Goal: Information Seeking & Learning: Learn about a topic

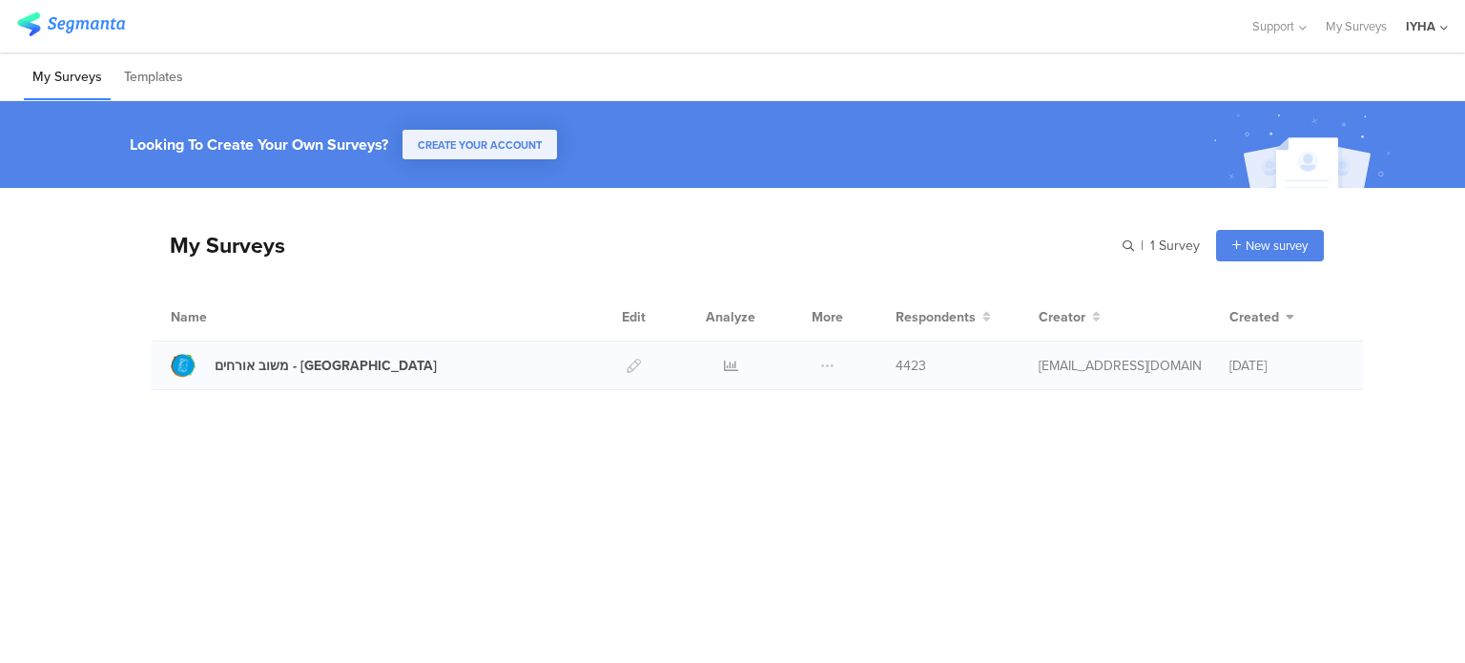
click at [718, 363] on div at bounding box center [730, 365] width 57 height 48
click at [740, 362] on div at bounding box center [730, 365] width 57 height 48
click at [731, 364] on icon at bounding box center [731, 366] width 14 height 14
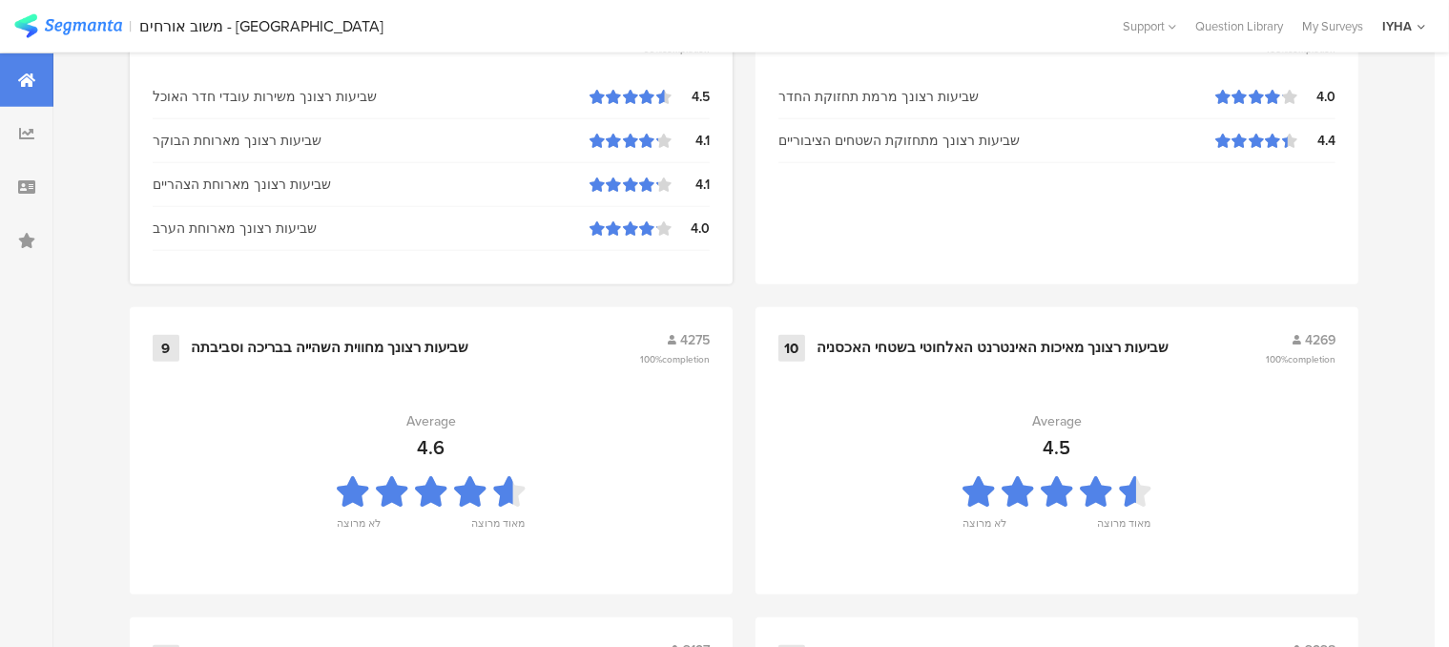
scroll to position [2144, 0]
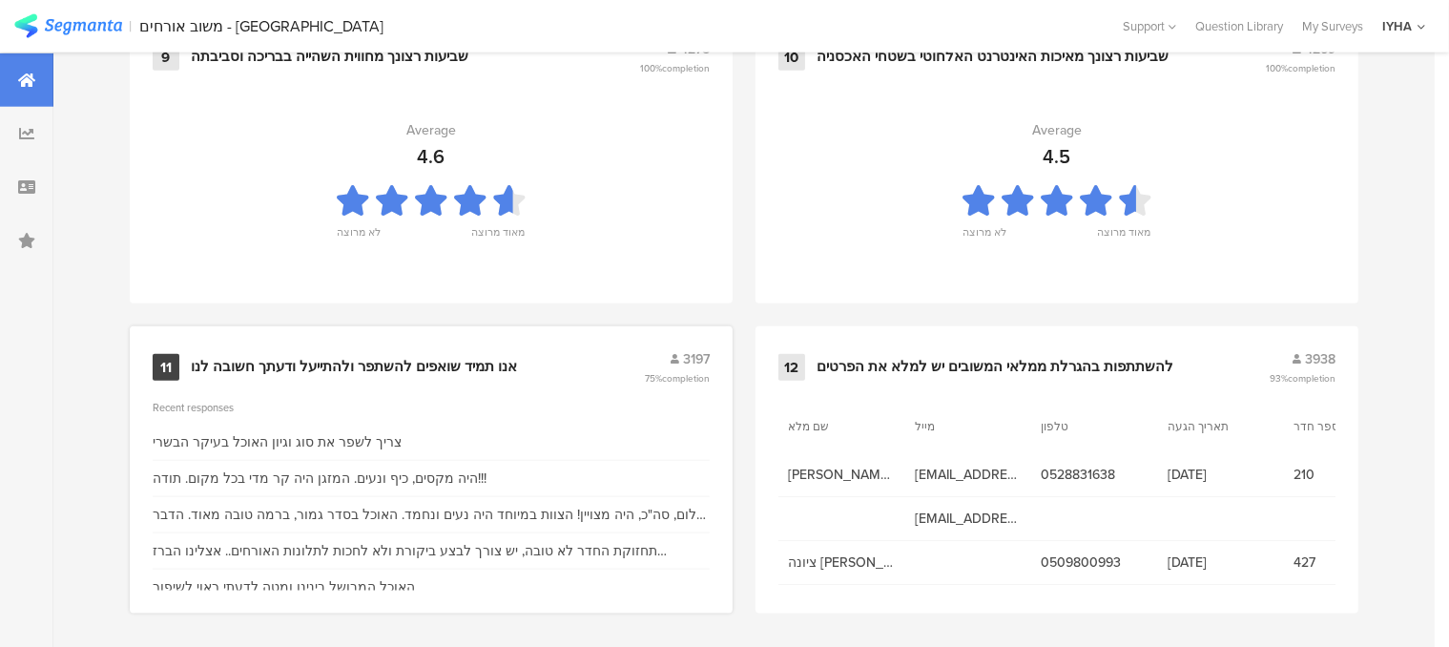
click at [488, 361] on div "אנו תמיד שואפים להשתפר ולהתייעל ודעתך חשובה לנו" at bounding box center [354, 367] width 326 height 19
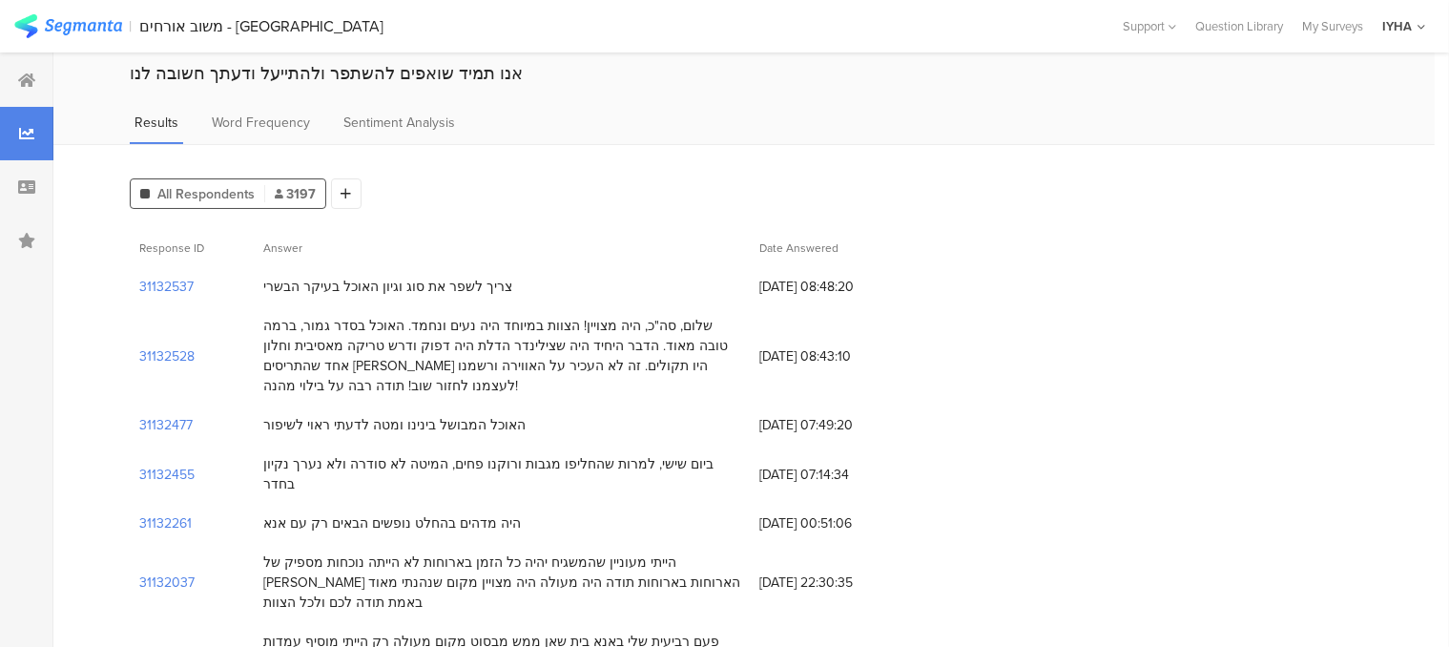
scroll to position [95, 0]
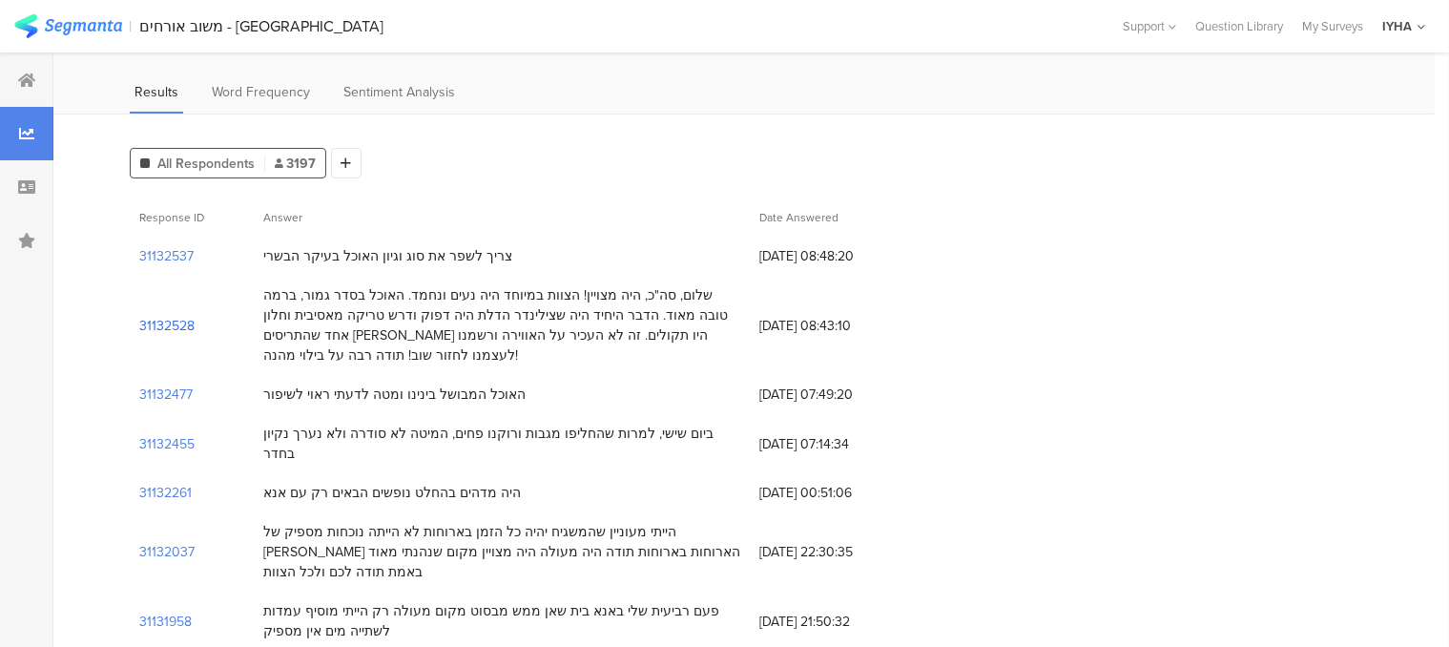
click at [187, 316] on section "31132528" at bounding box center [166, 326] width 55 height 20
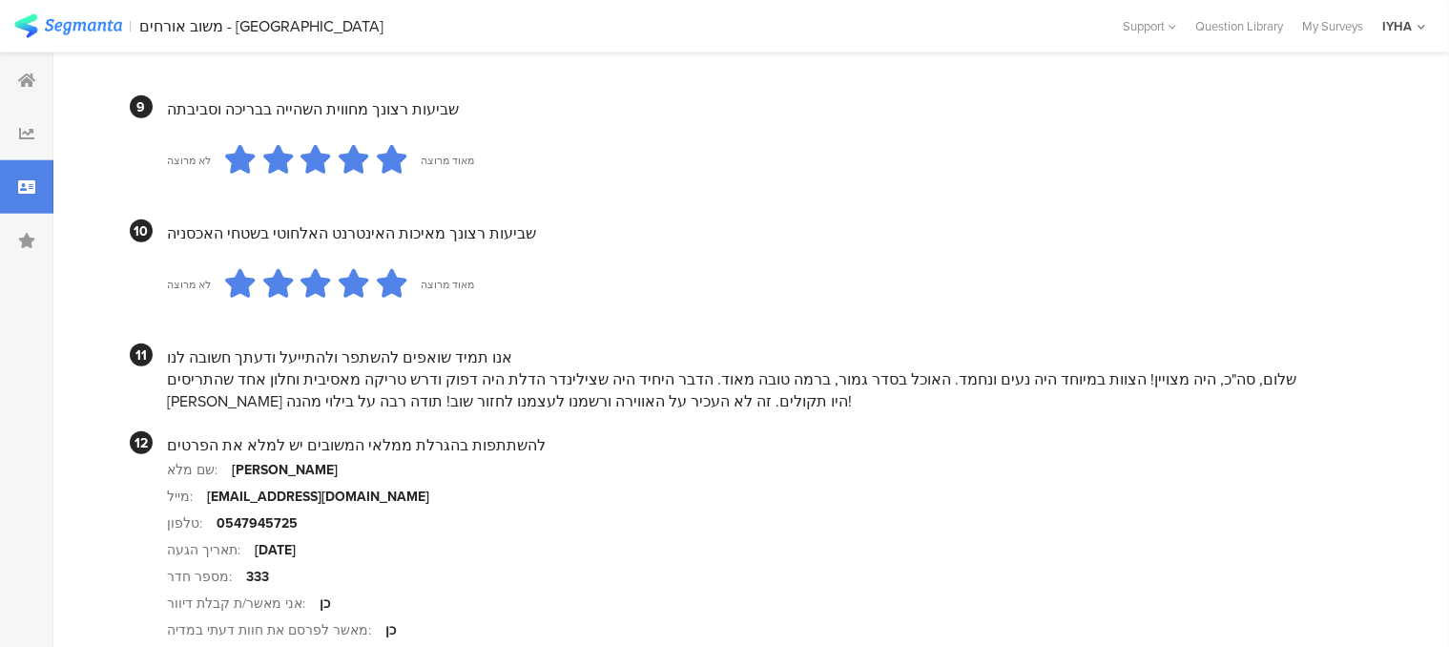
scroll to position [1907, 0]
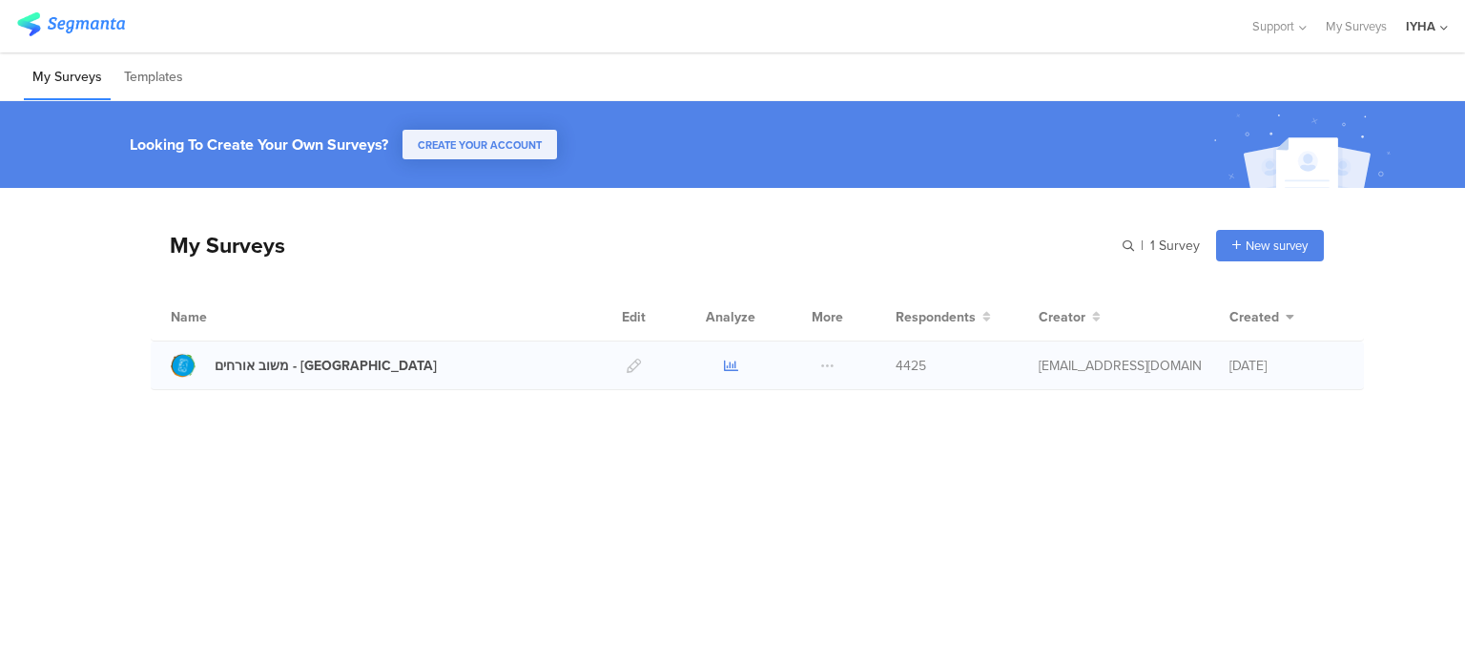
click at [729, 364] on icon at bounding box center [731, 366] width 14 height 14
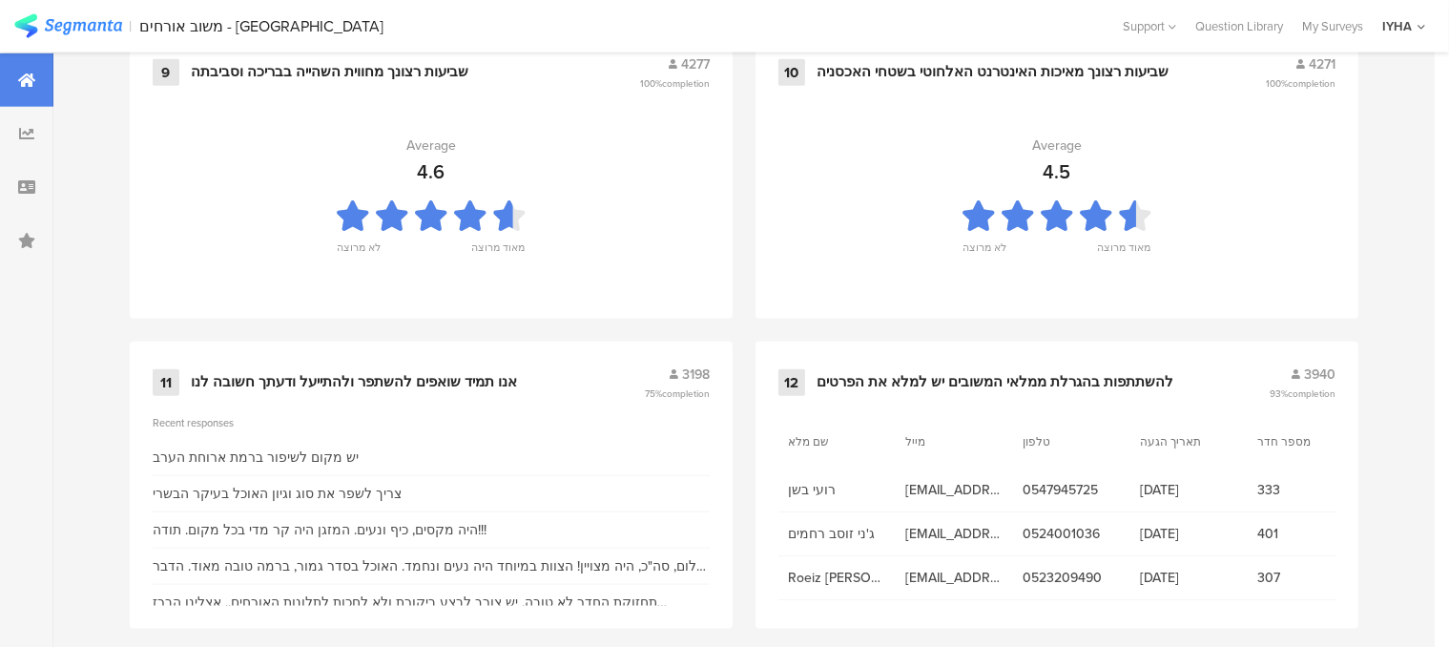
scroll to position [2144, 0]
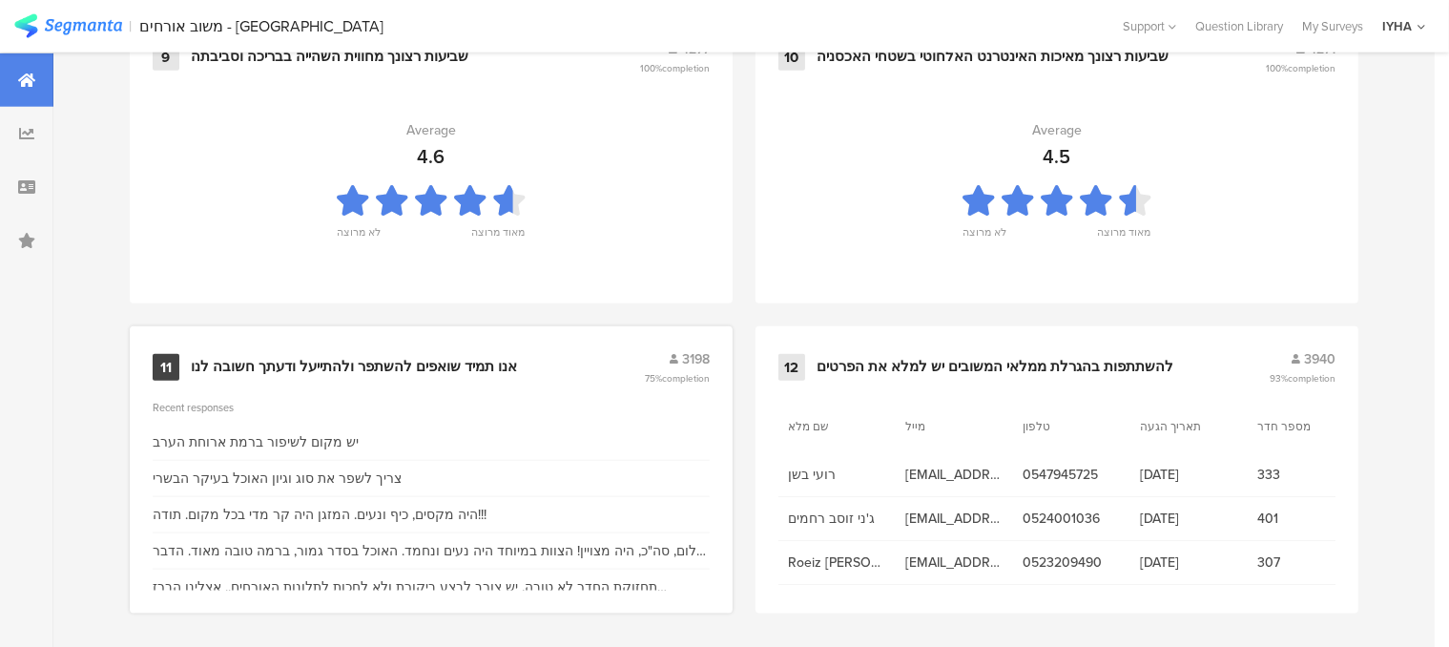
click at [473, 359] on div "אנו תמיד שואפים להשתפר ולהתייעל ודעתך חשובה לנו" at bounding box center [354, 367] width 326 height 19
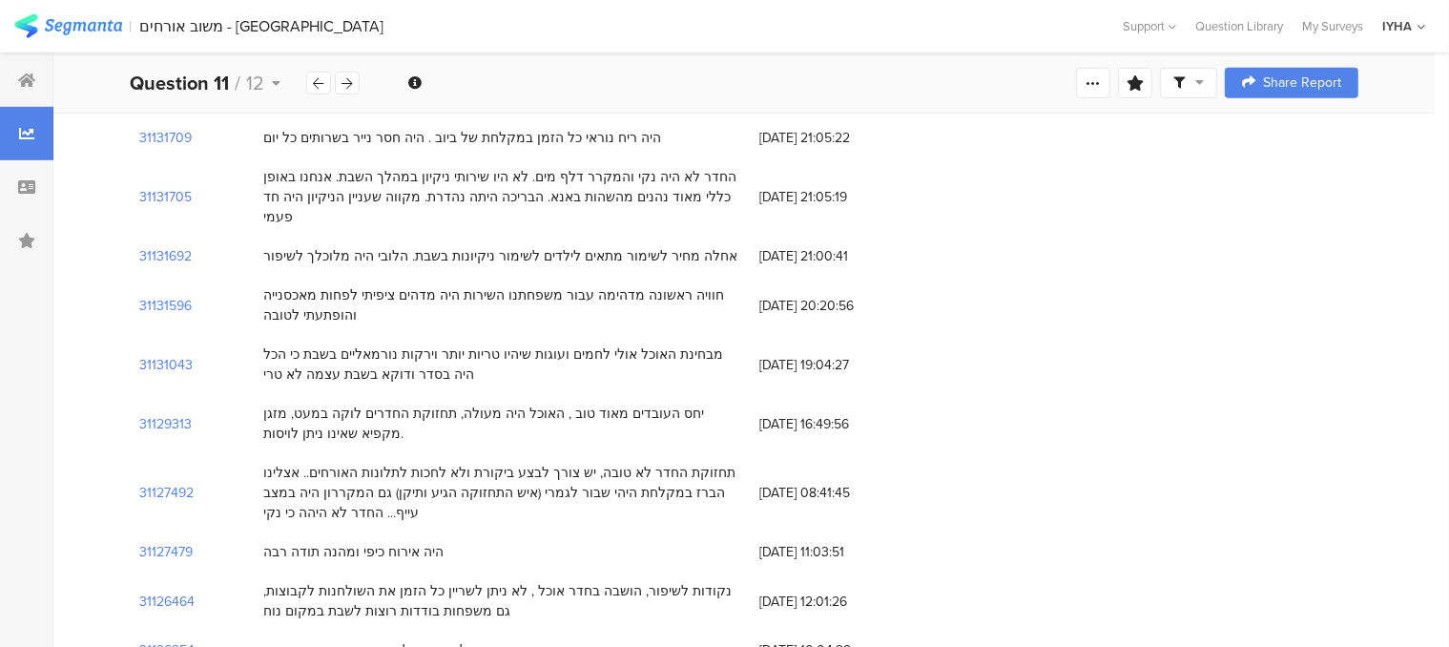
scroll to position [1049, 0]
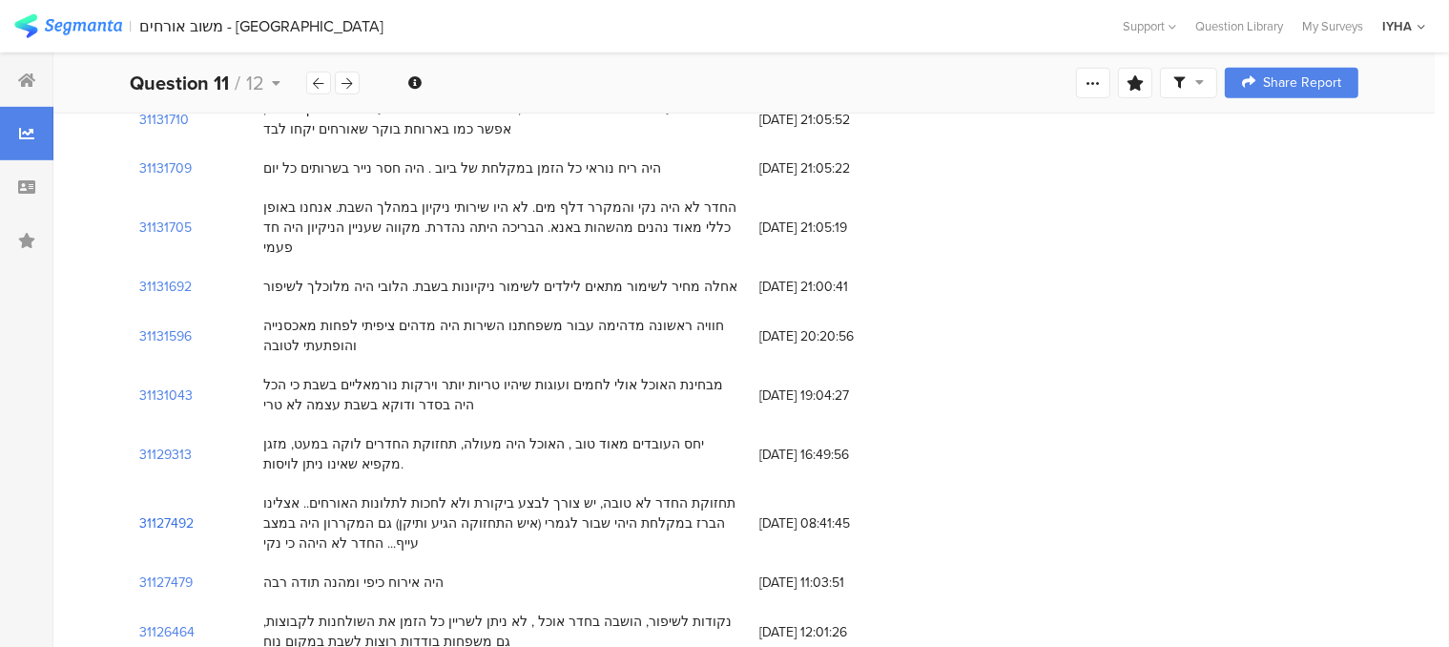
click at [173, 513] on section "31127492" at bounding box center [166, 523] width 54 height 20
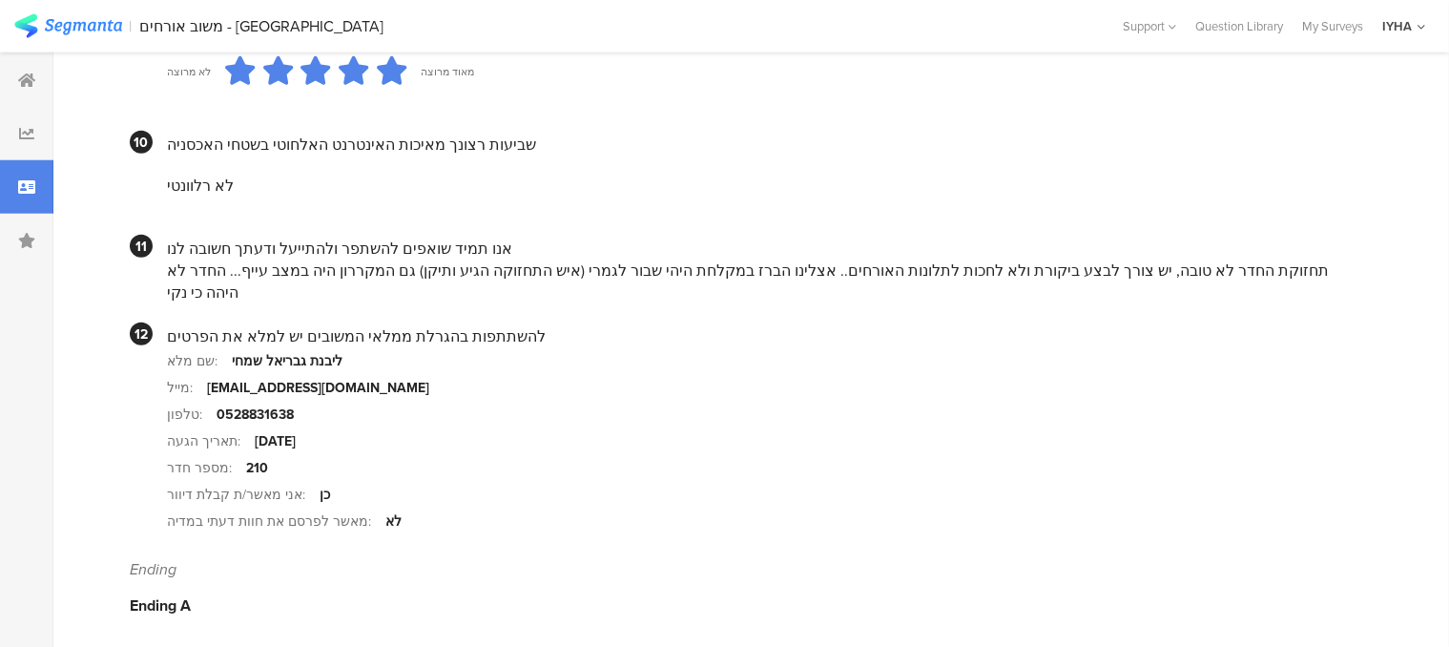
scroll to position [1875, 0]
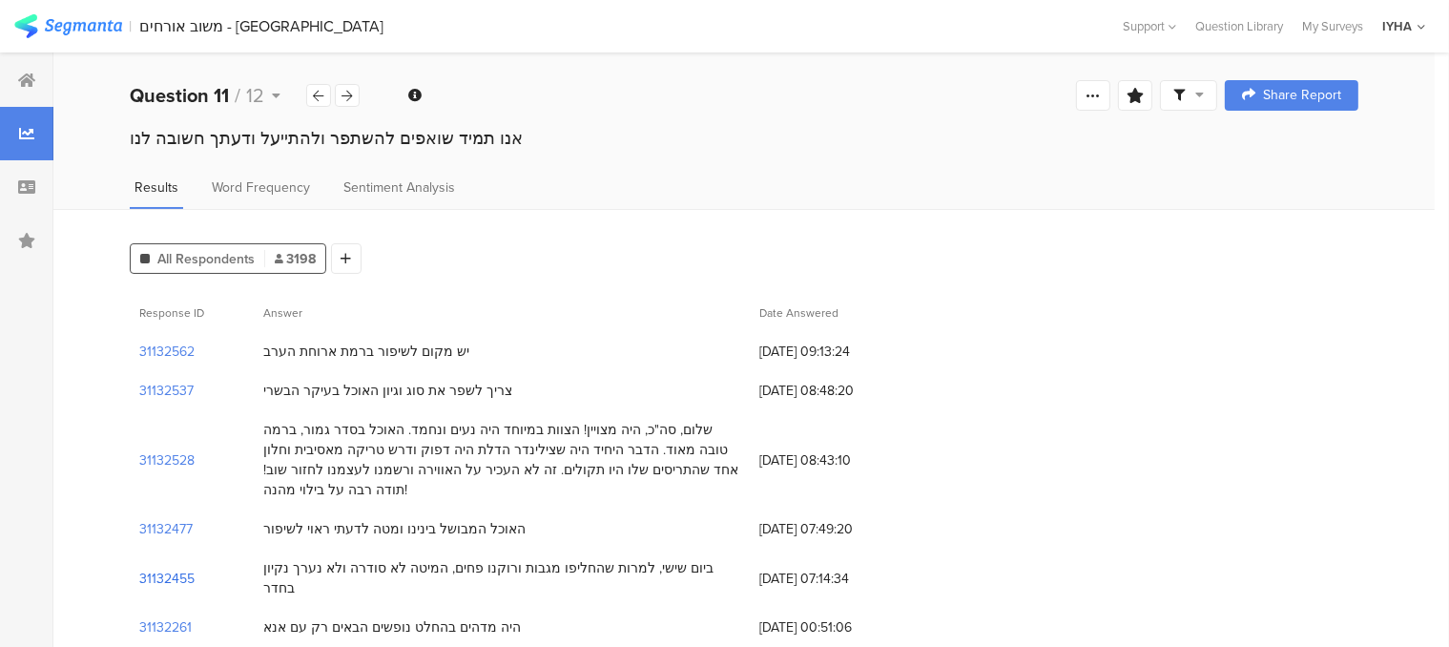
click at [182, 568] on section "31132455" at bounding box center [166, 578] width 55 height 20
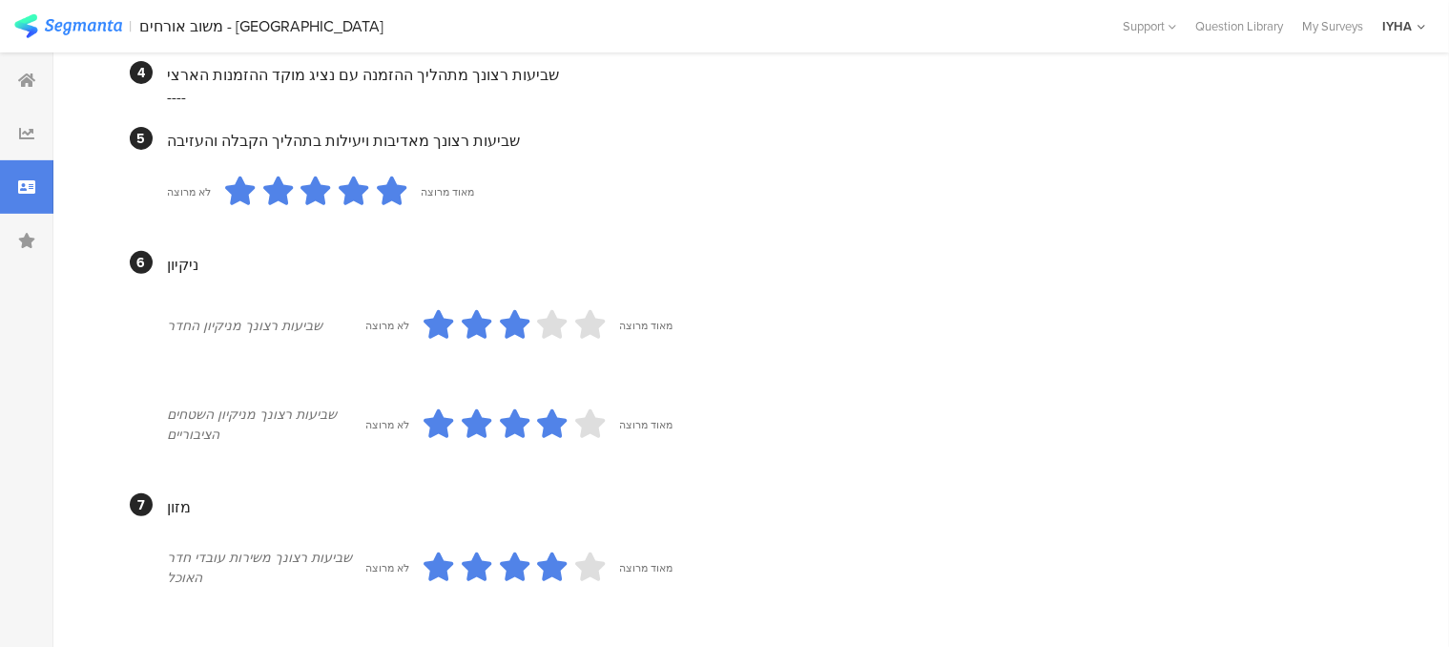
scroll to position [69, 0]
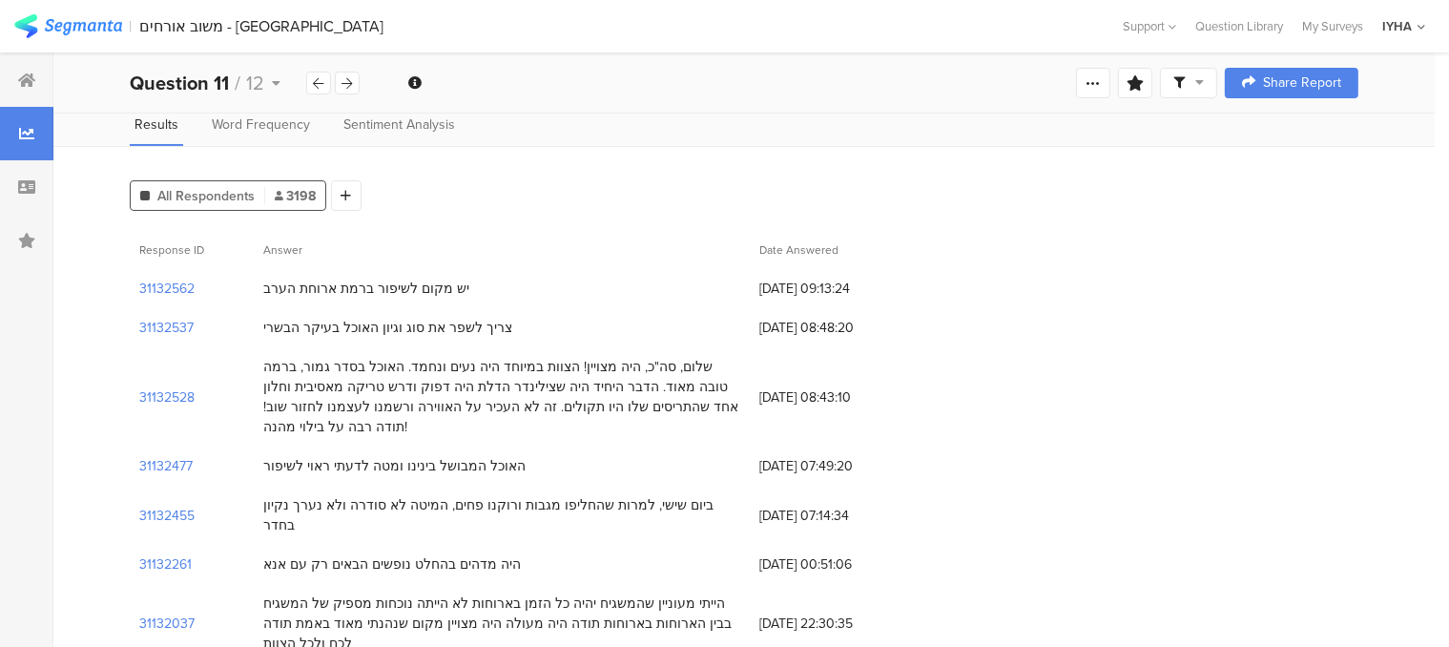
scroll to position [381, 0]
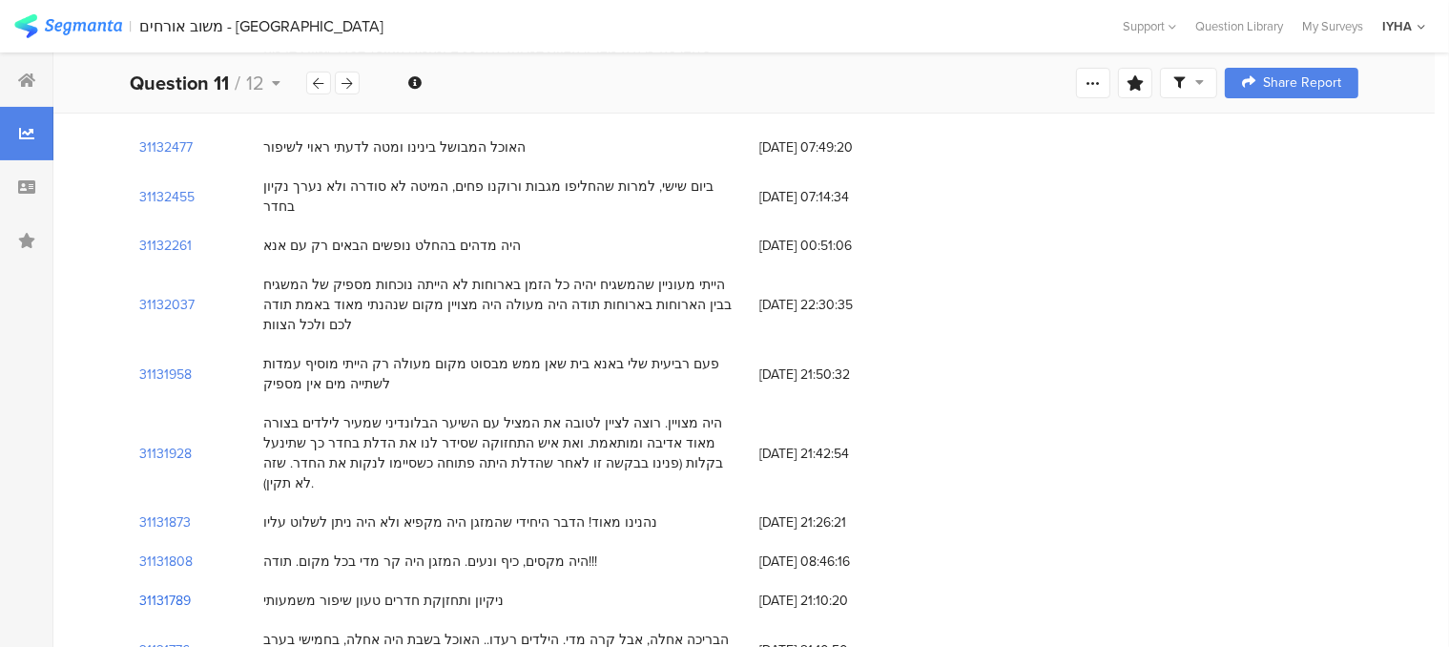
click at [175, 590] on section "31131789" at bounding box center [165, 600] width 52 height 20
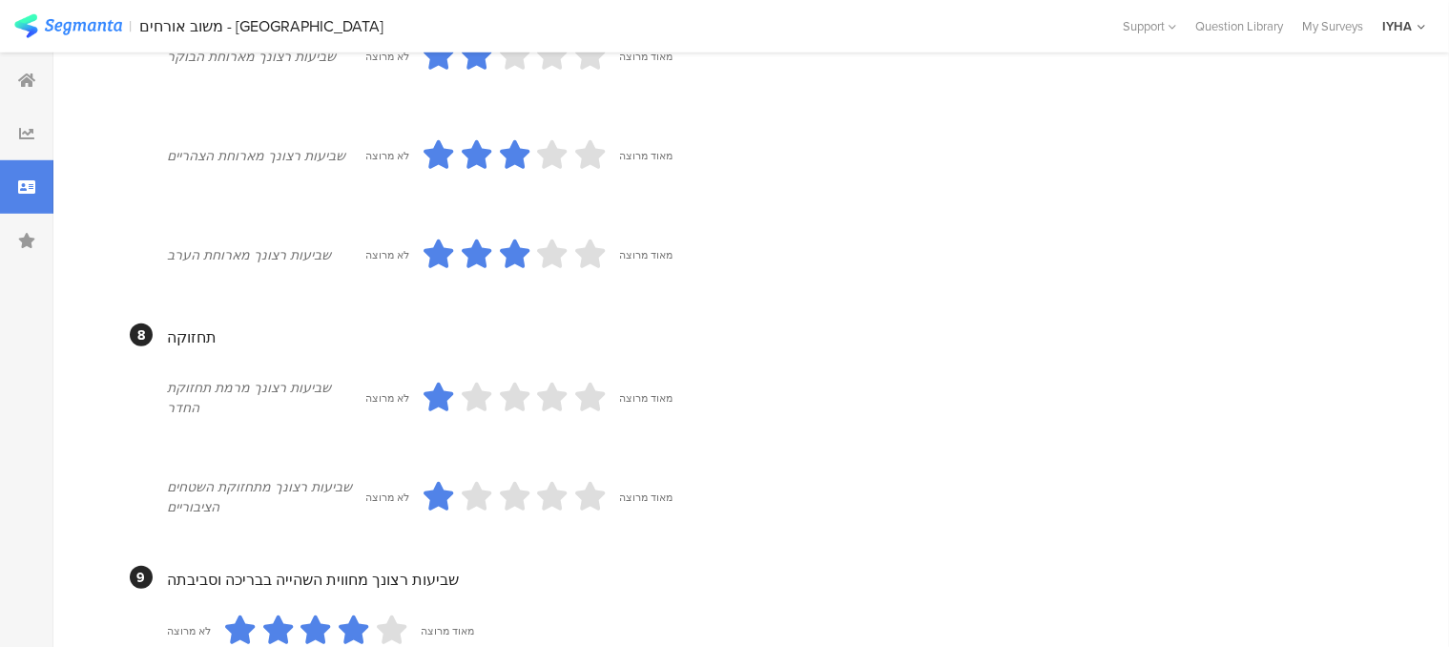
scroll to position [1913, 0]
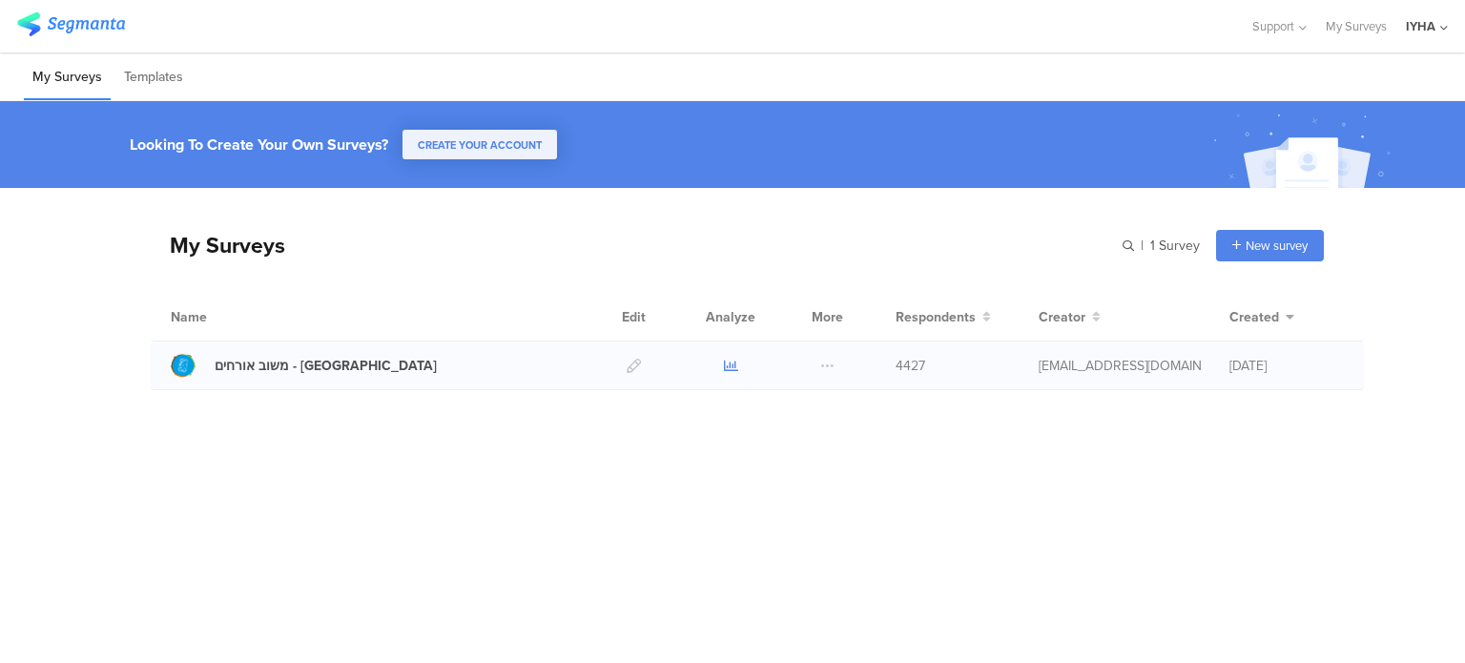
click at [729, 365] on icon at bounding box center [731, 366] width 14 height 14
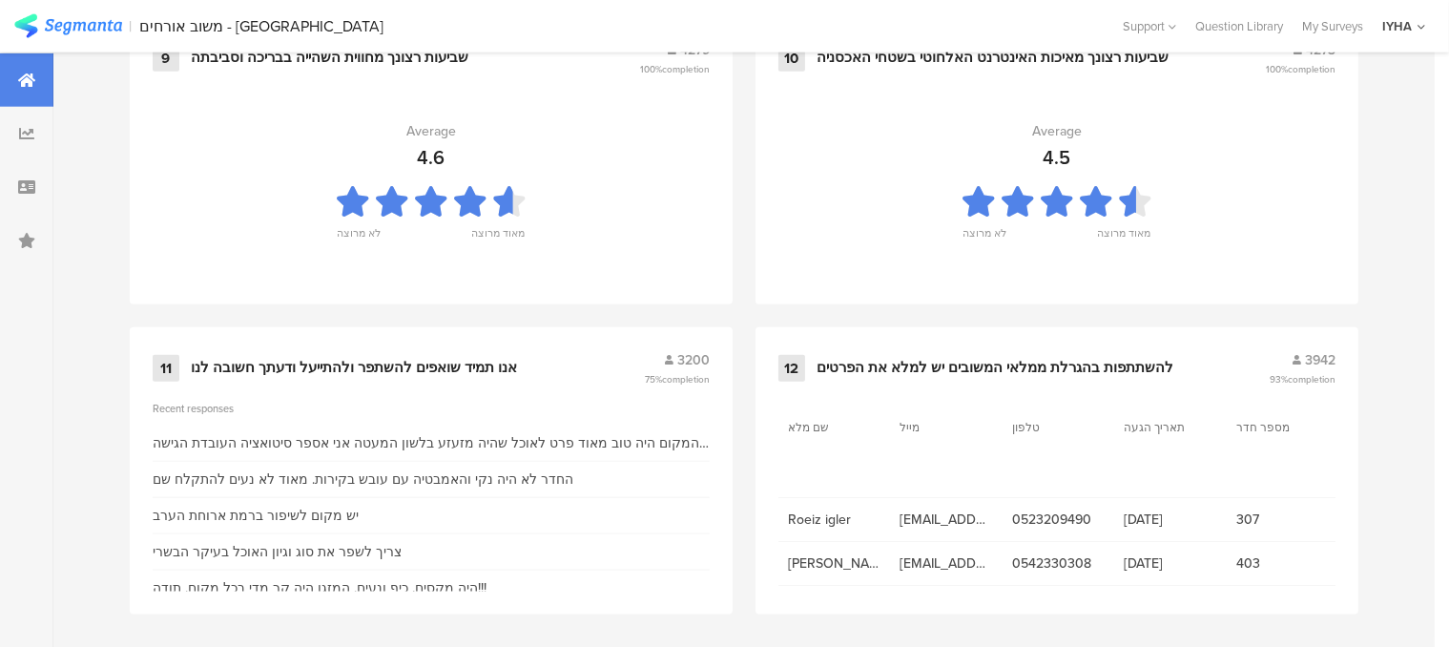
scroll to position [2144, 0]
click at [374, 361] on div "אנו תמיד שואפים להשתפר ולהתייעל ודעתך חשובה לנו" at bounding box center [354, 367] width 326 height 19
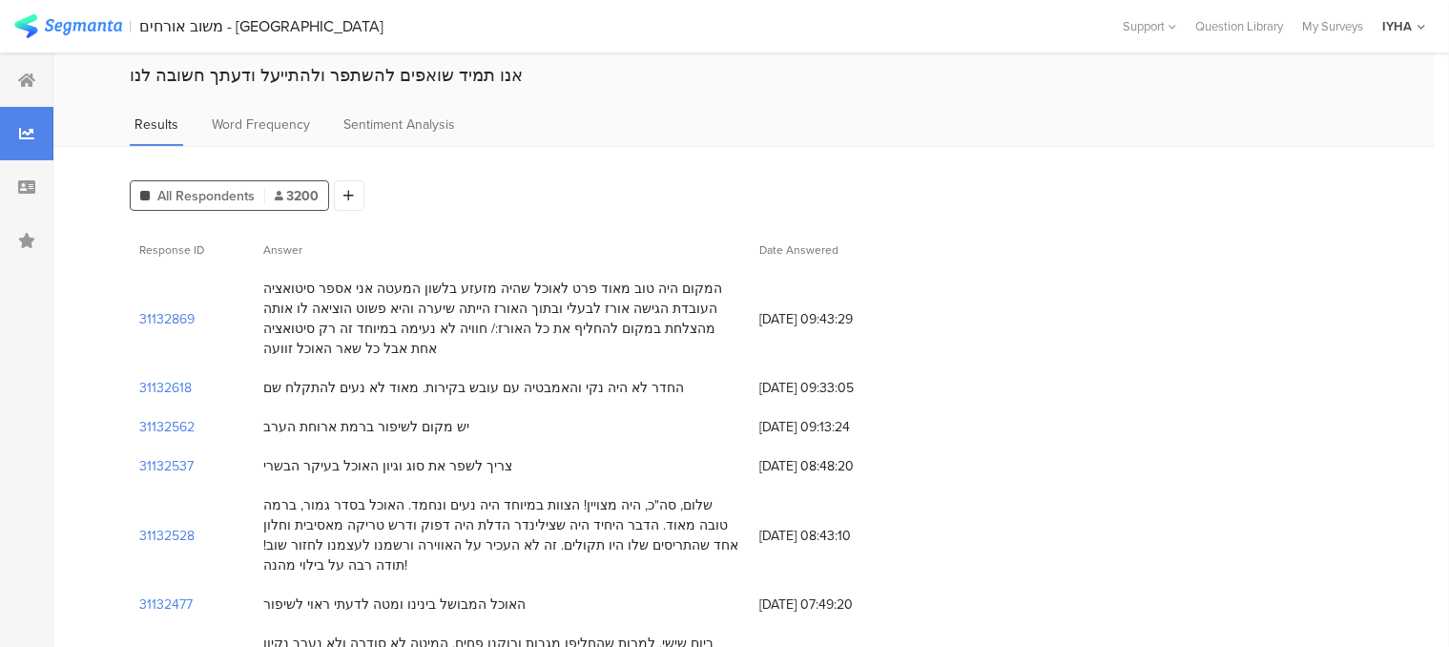
scroll to position [95, 0]
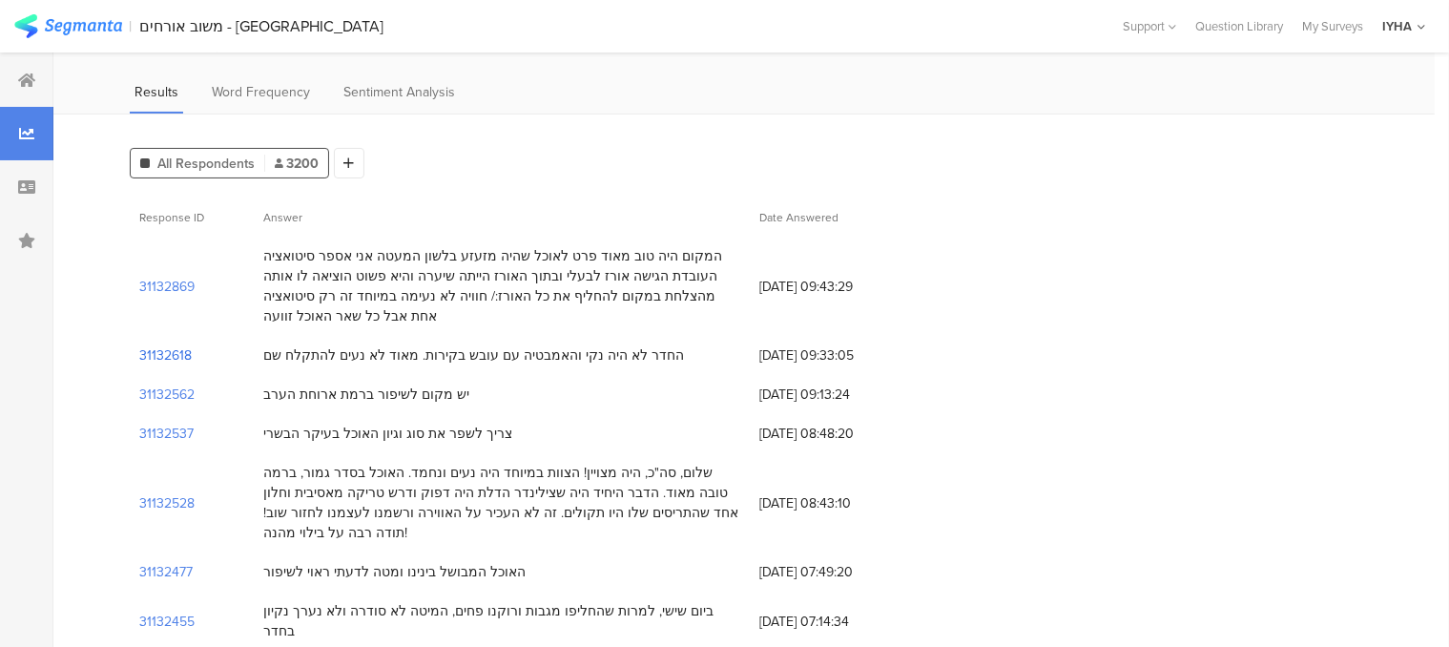
click at [176, 354] on section "31132618" at bounding box center [165, 355] width 52 height 20
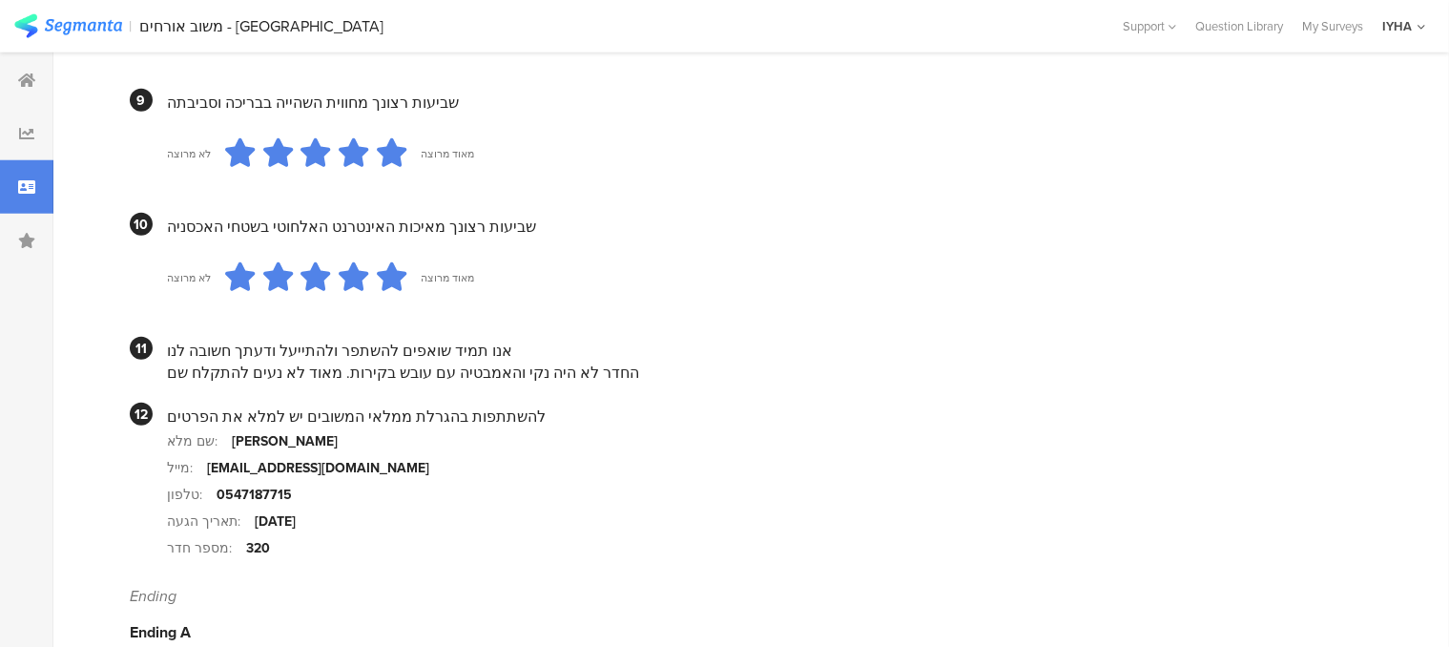
scroll to position [1860, 0]
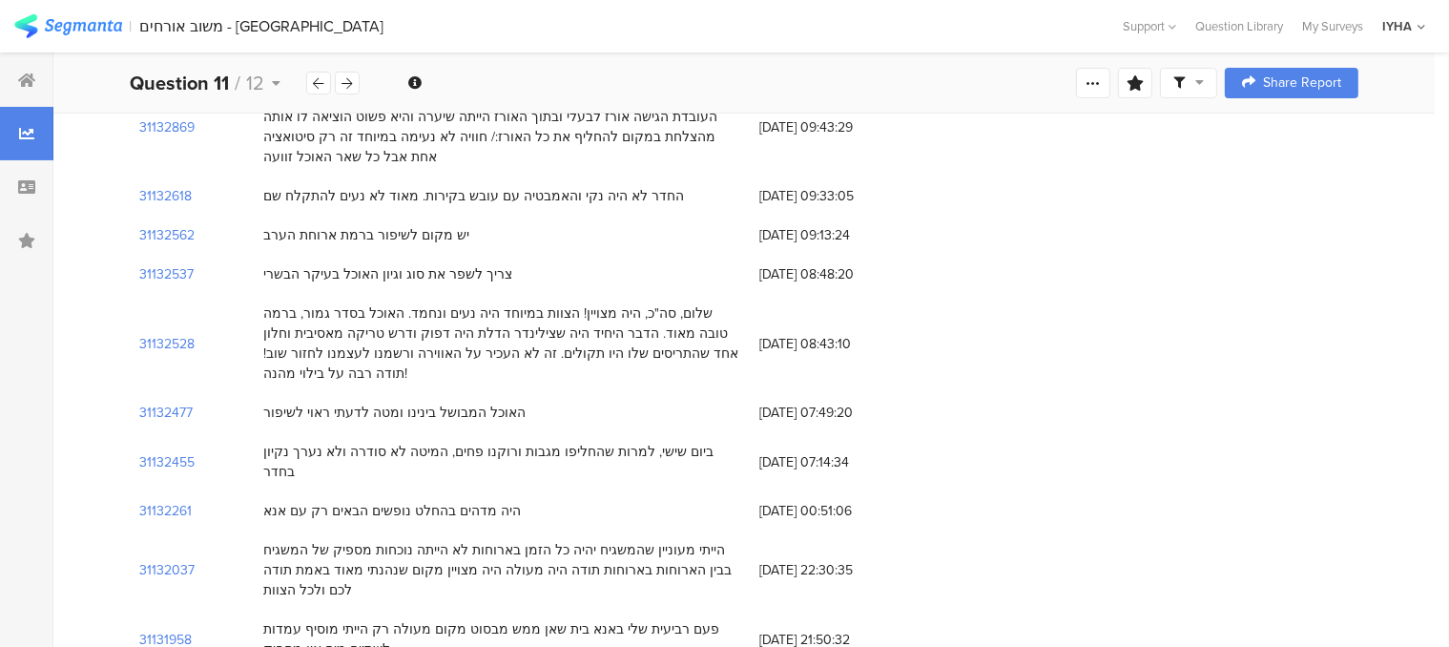
scroll to position [286, 0]
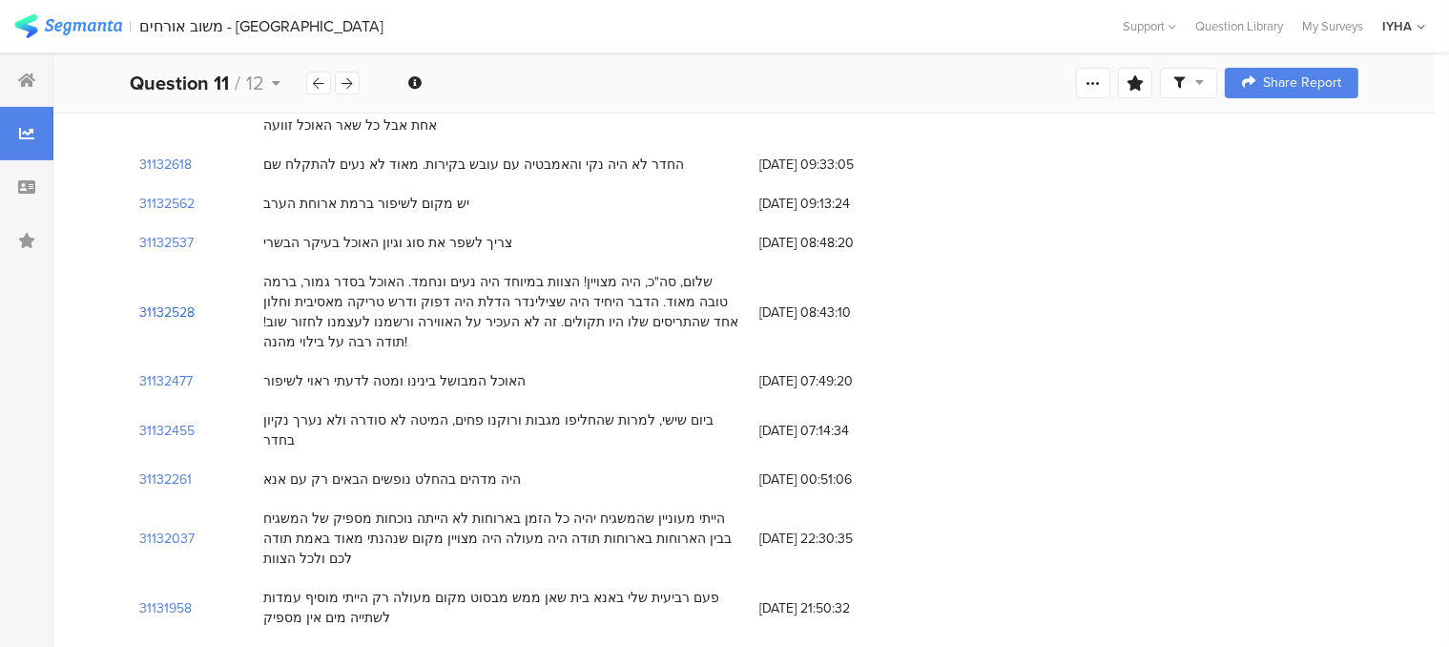
click at [171, 302] on section "31132528" at bounding box center [166, 312] width 55 height 20
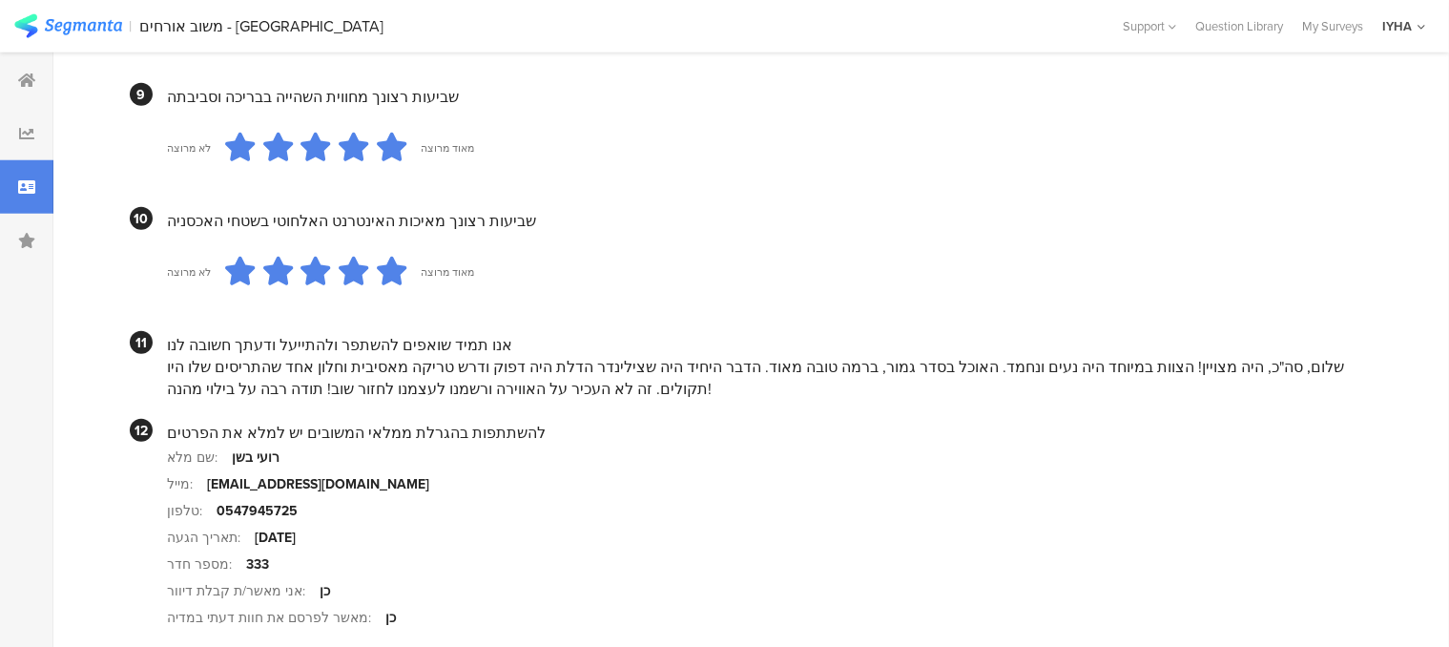
scroll to position [1907, 0]
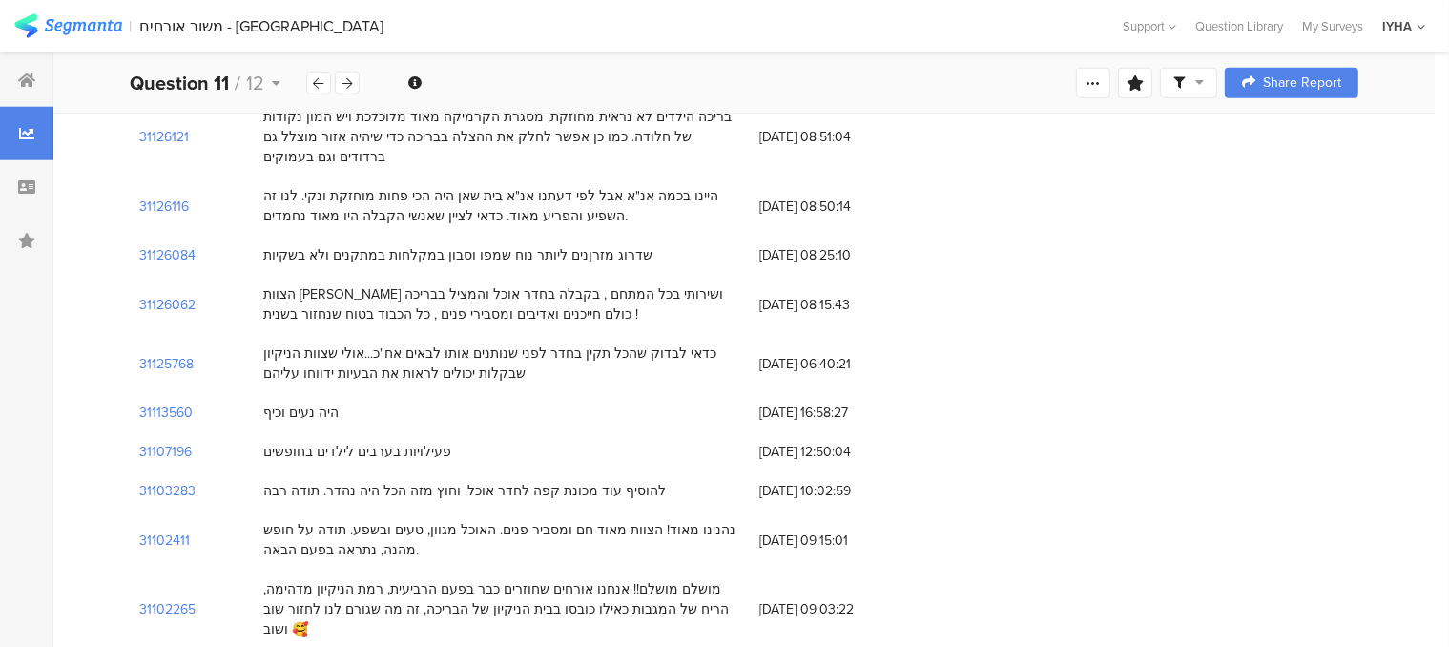
scroll to position [286, 0]
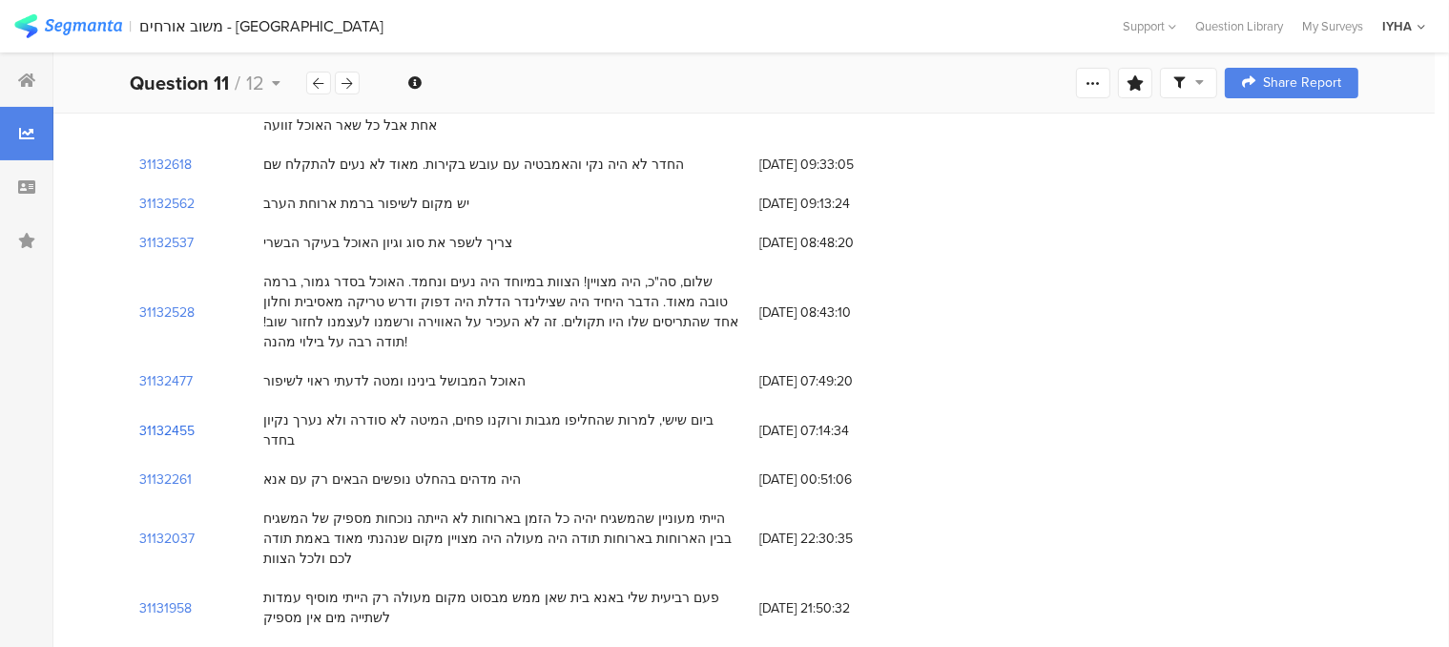
click at [187, 421] on section "31132455" at bounding box center [166, 431] width 55 height 20
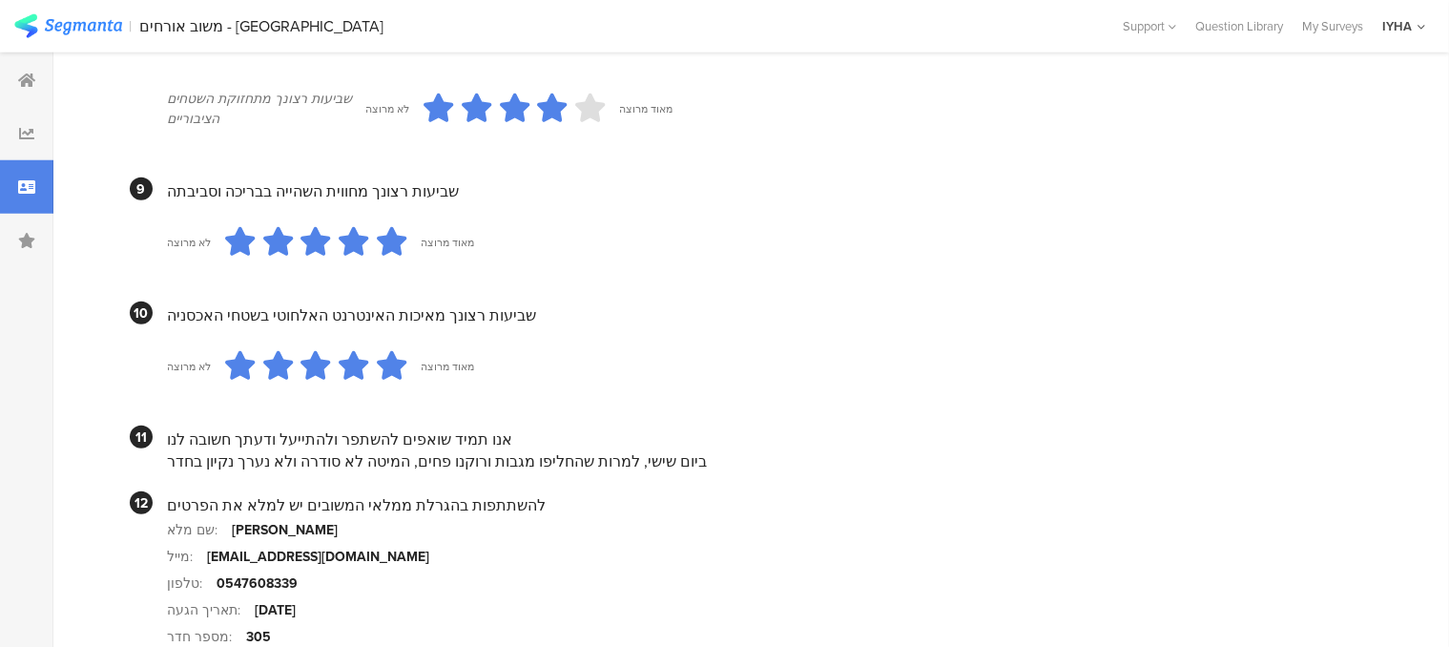
scroll to position [1812, 0]
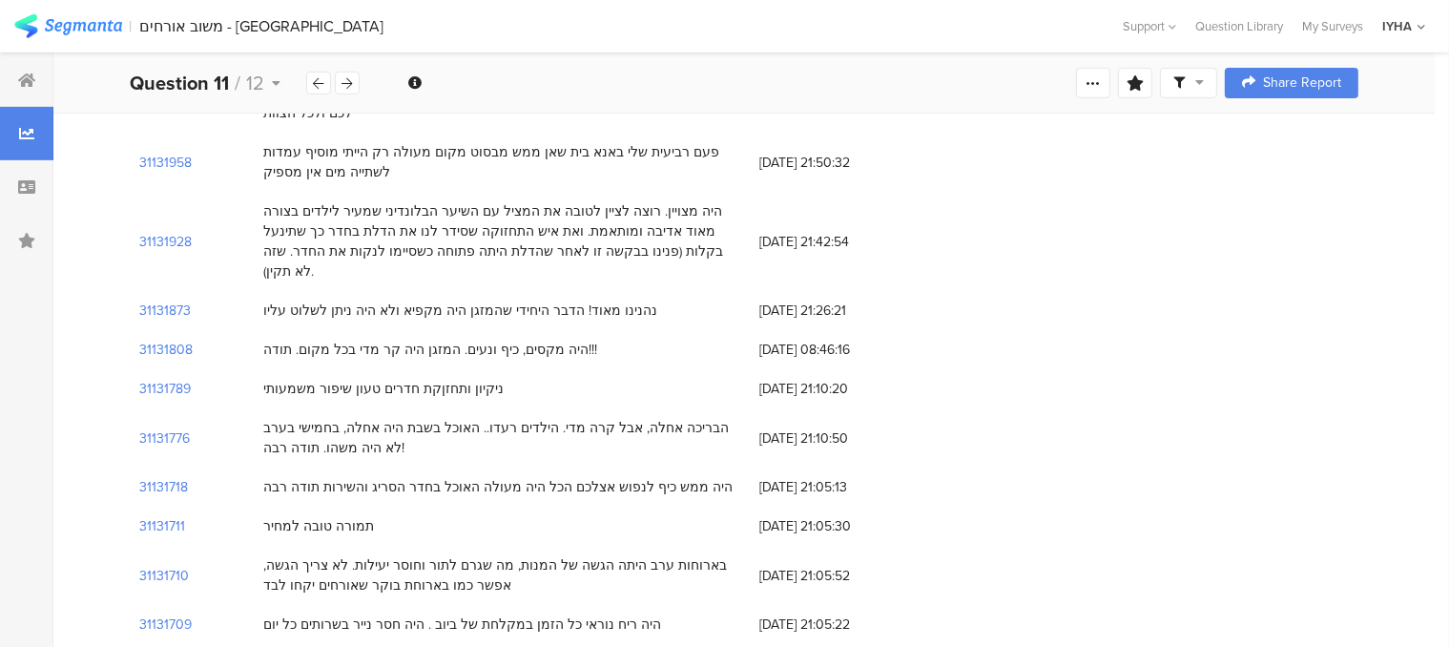
scroll to position [763, 0]
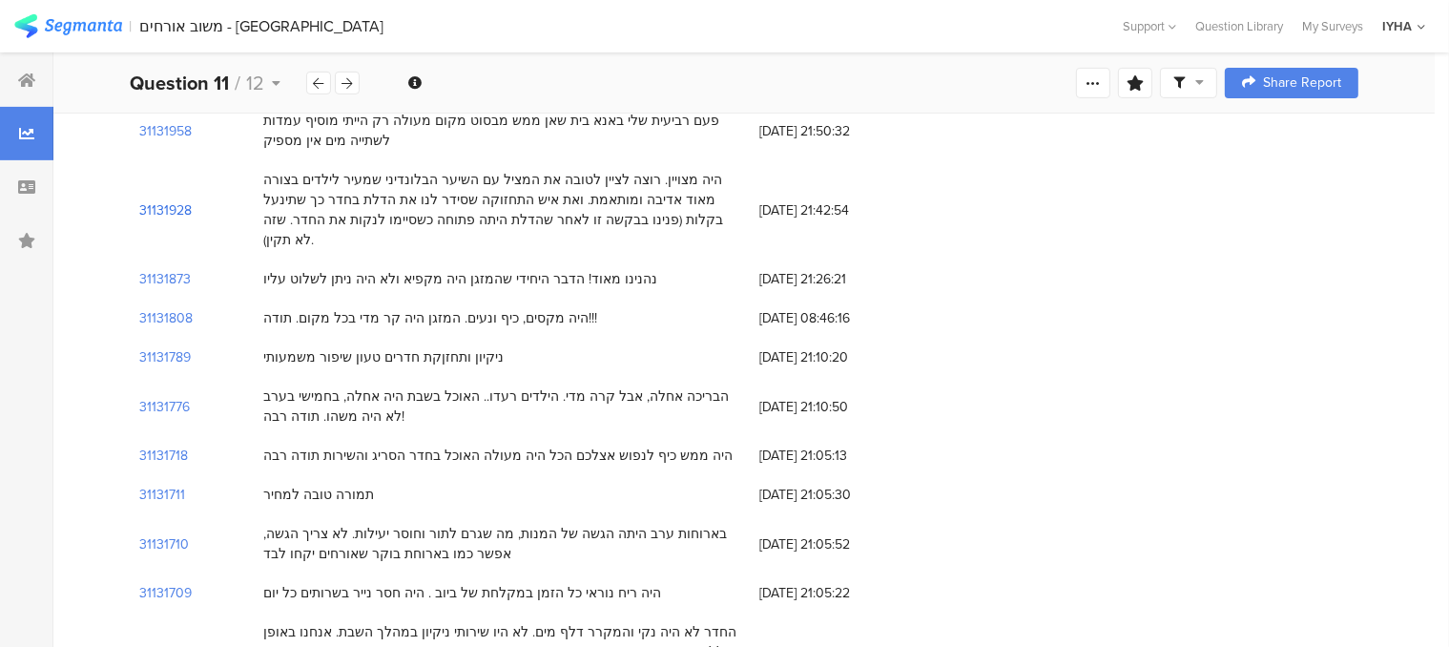
click at [175, 200] on section "31131928" at bounding box center [165, 210] width 52 height 20
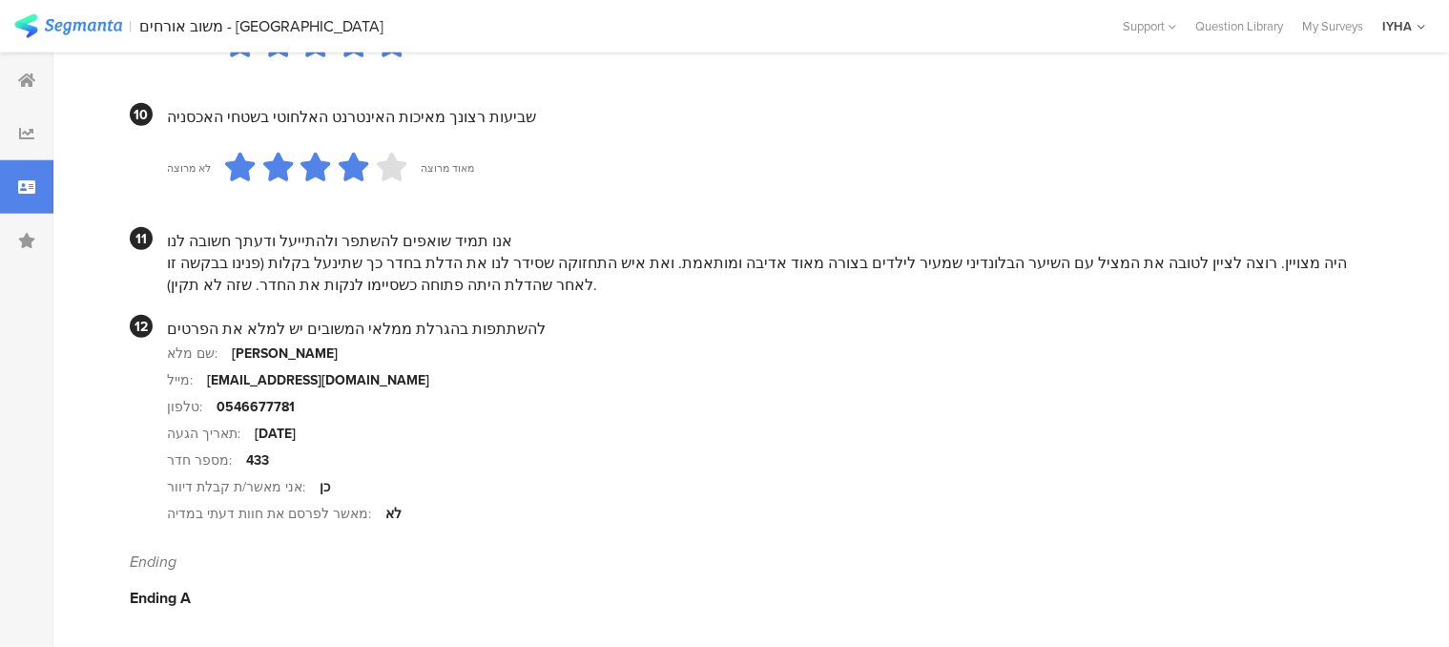
scroll to position [1917, 0]
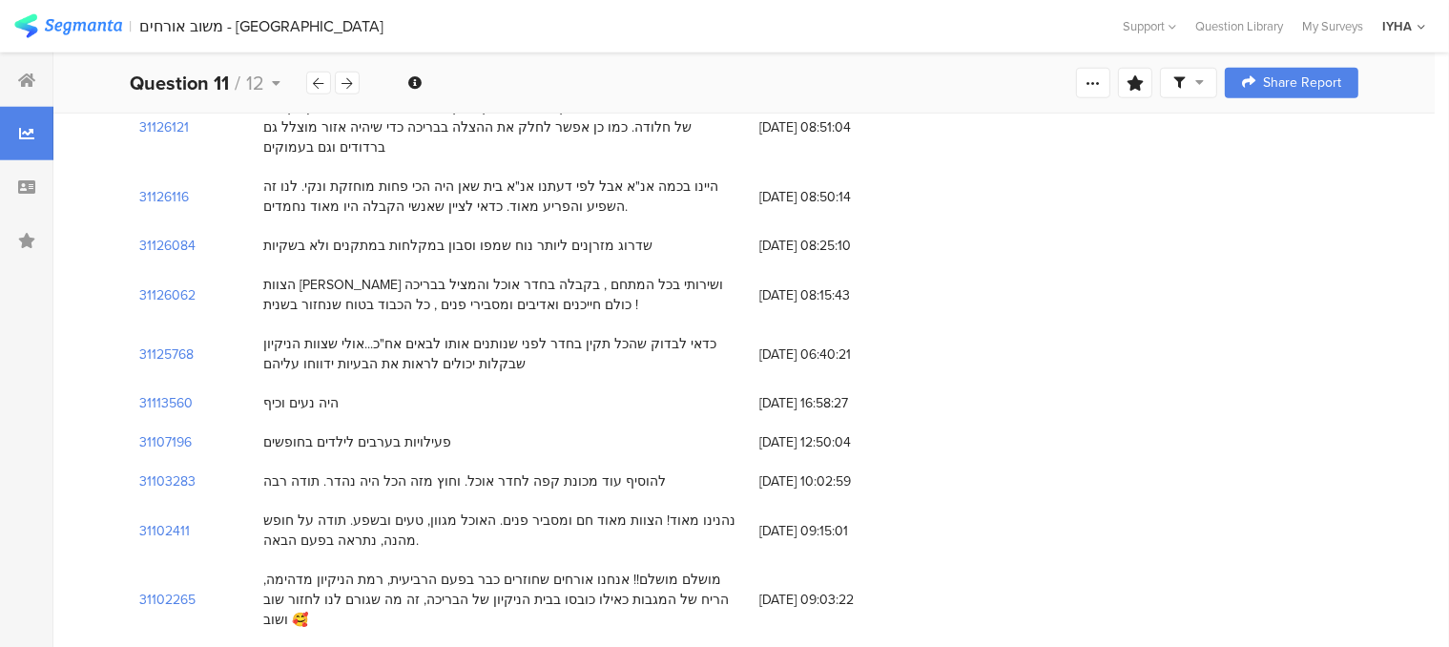
scroll to position [763, 0]
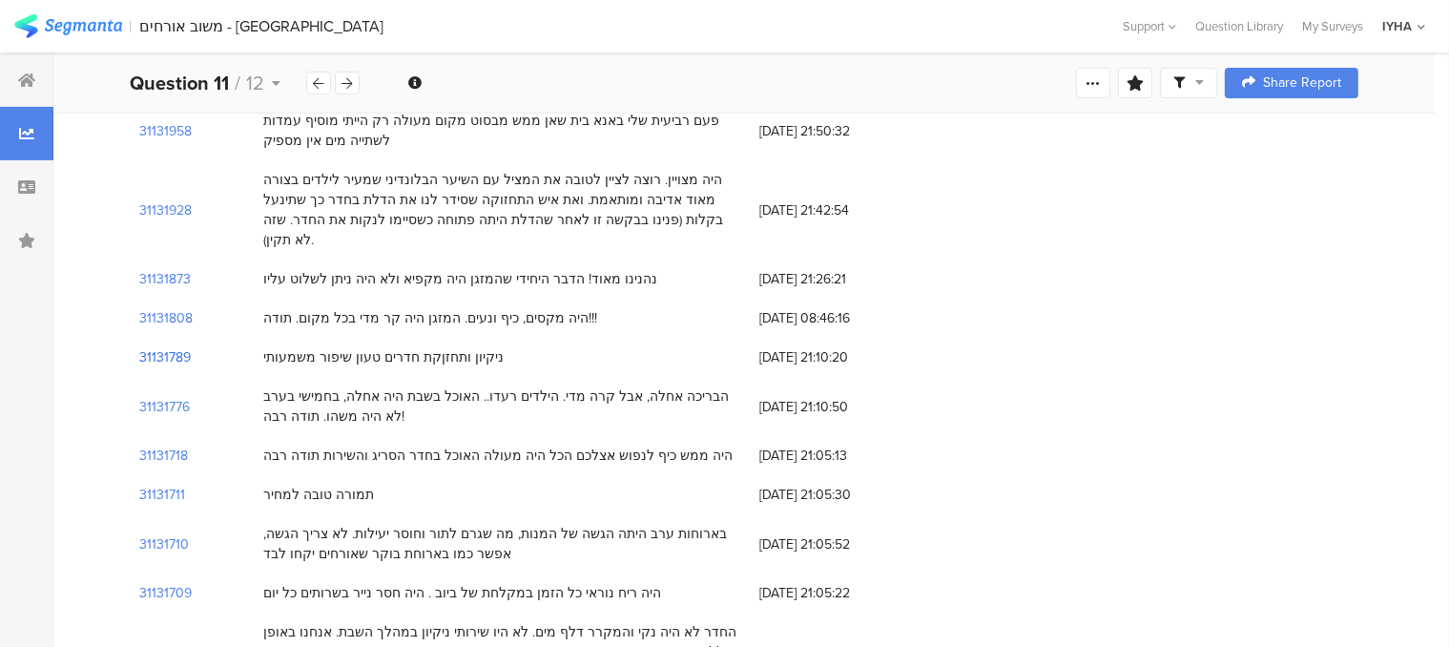
click at [181, 347] on section "31131789" at bounding box center [165, 357] width 52 height 20
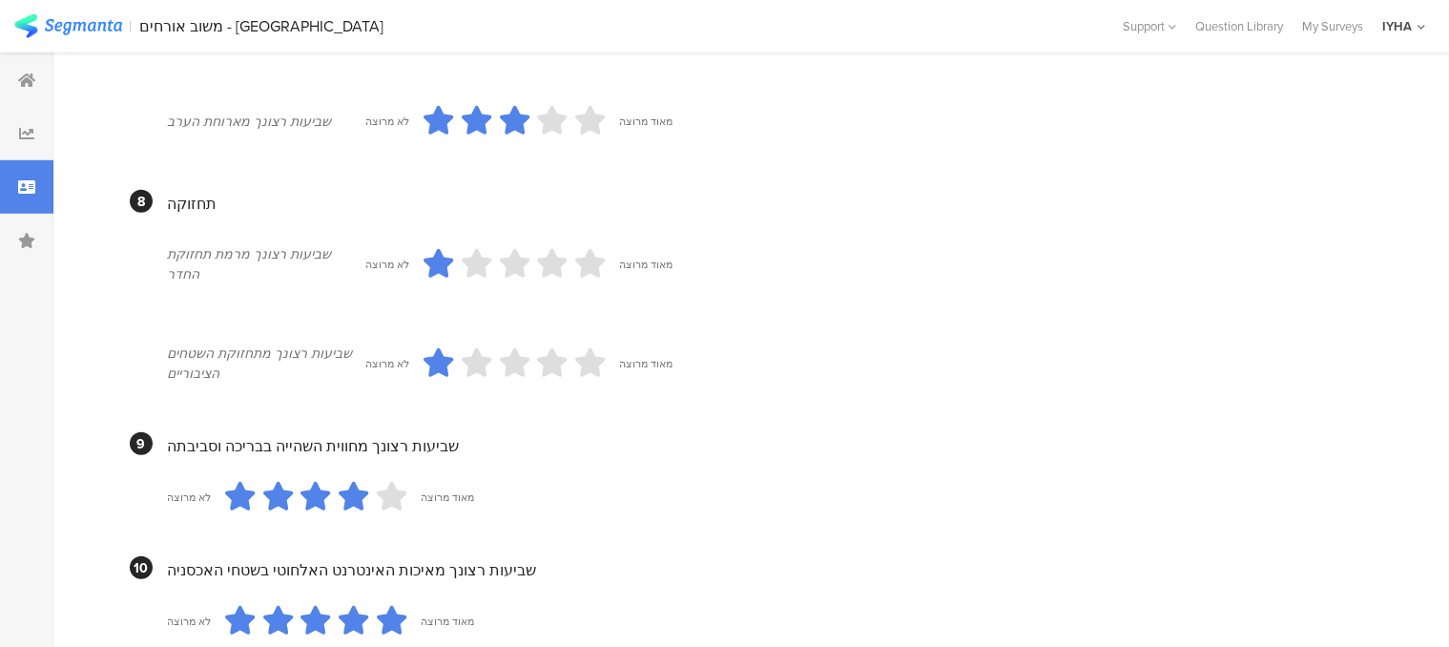
scroll to position [1812, 0]
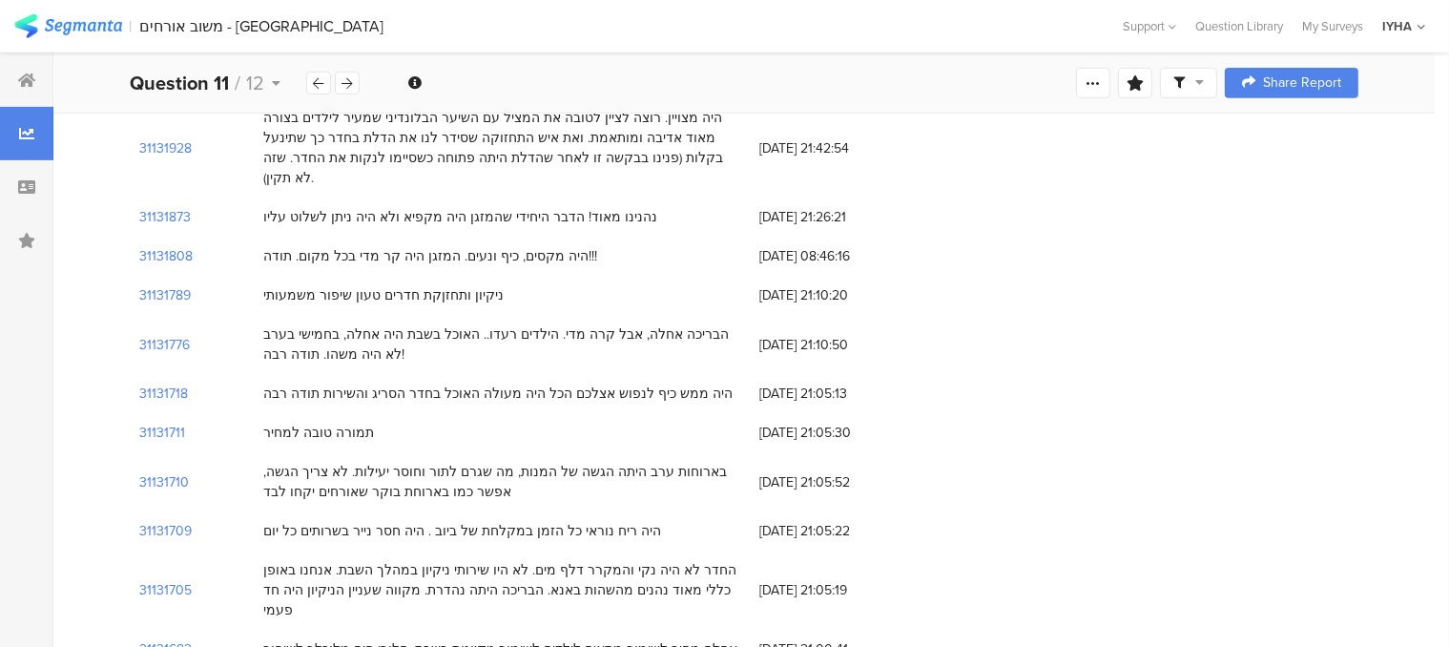
scroll to position [858, 0]
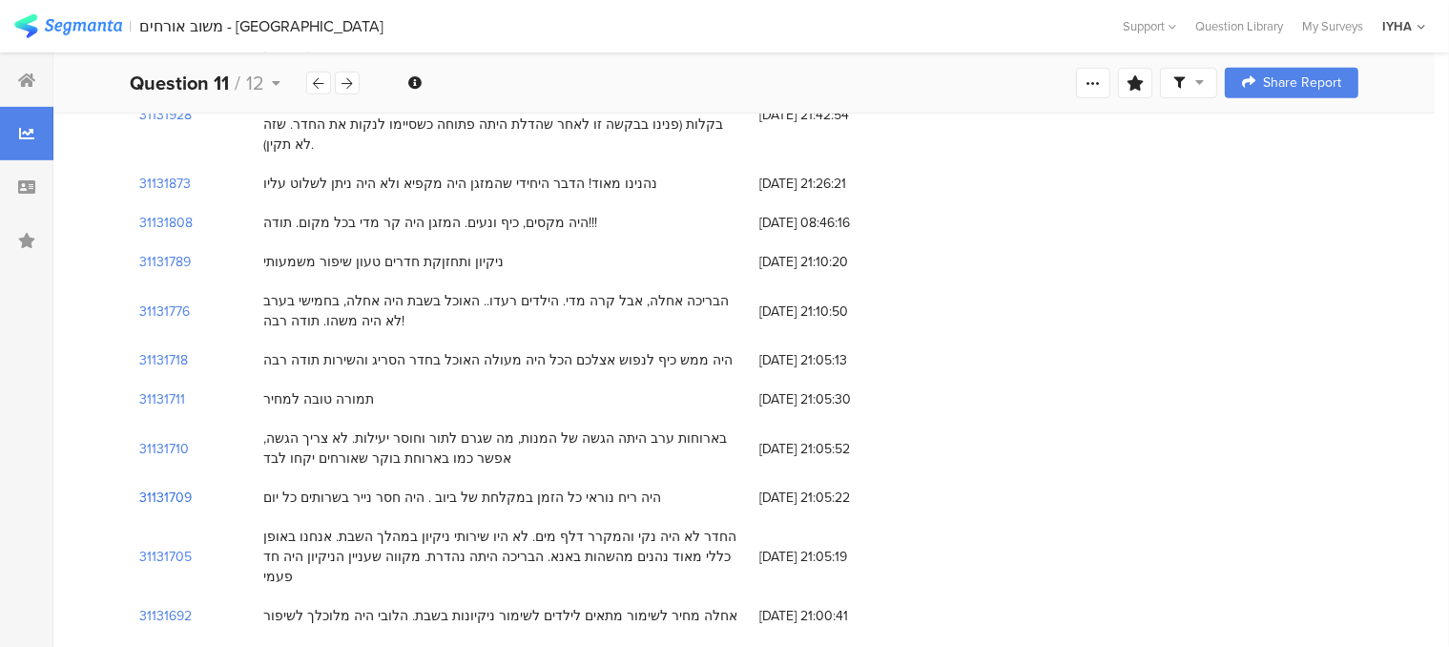
click at [170, 487] on section "31131709" at bounding box center [165, 497] width 52 height 20
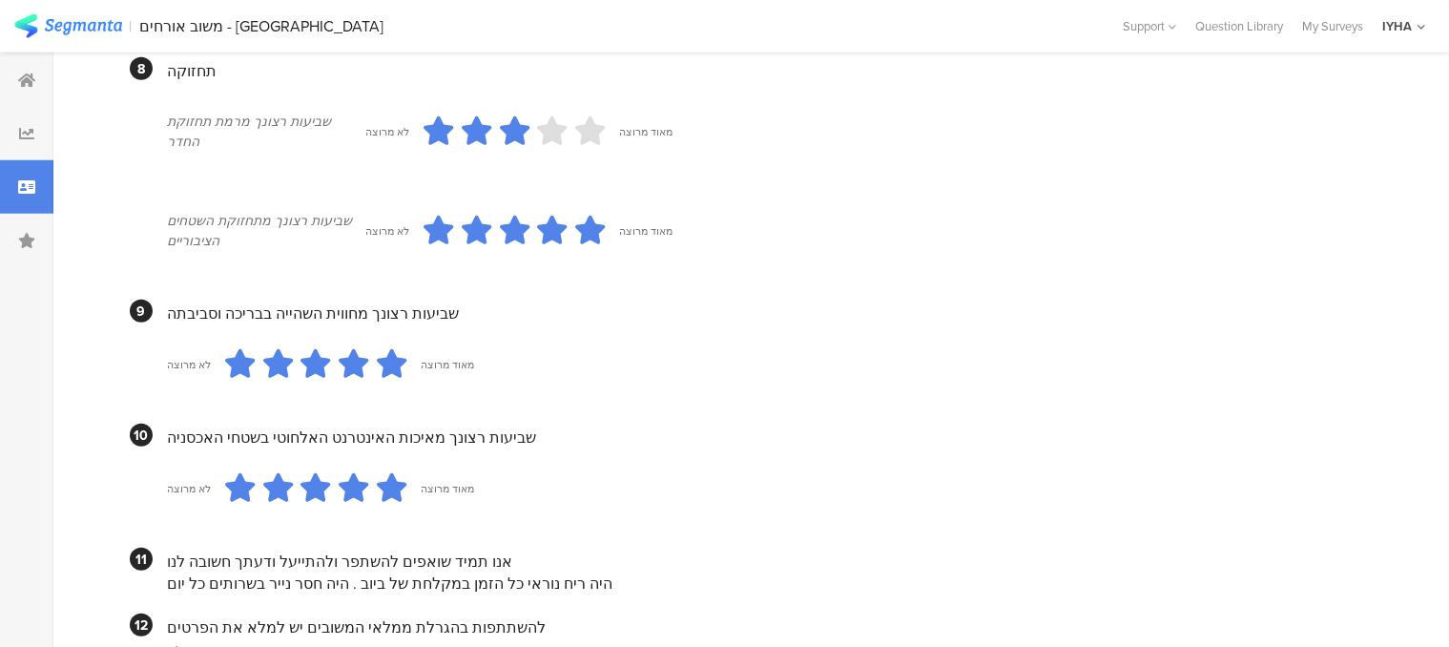
scroll to position [1841, 0]
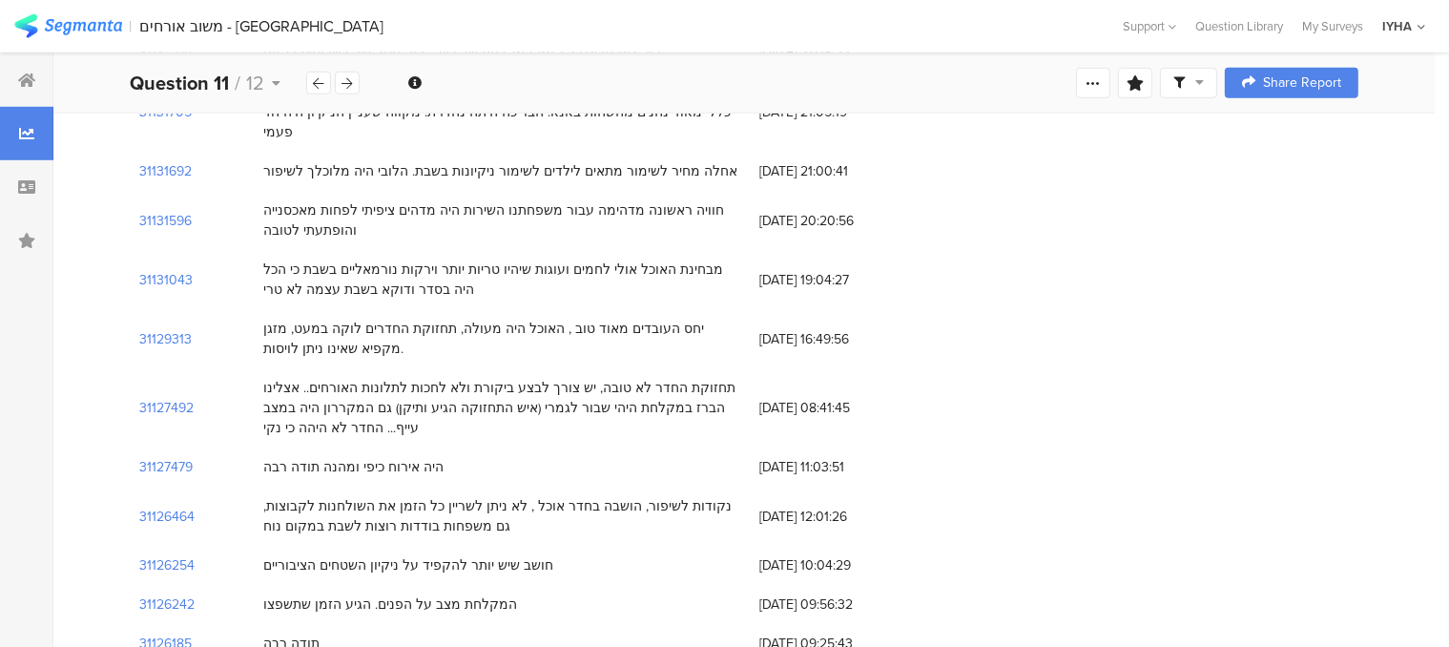
scroll to position [1335, 0]
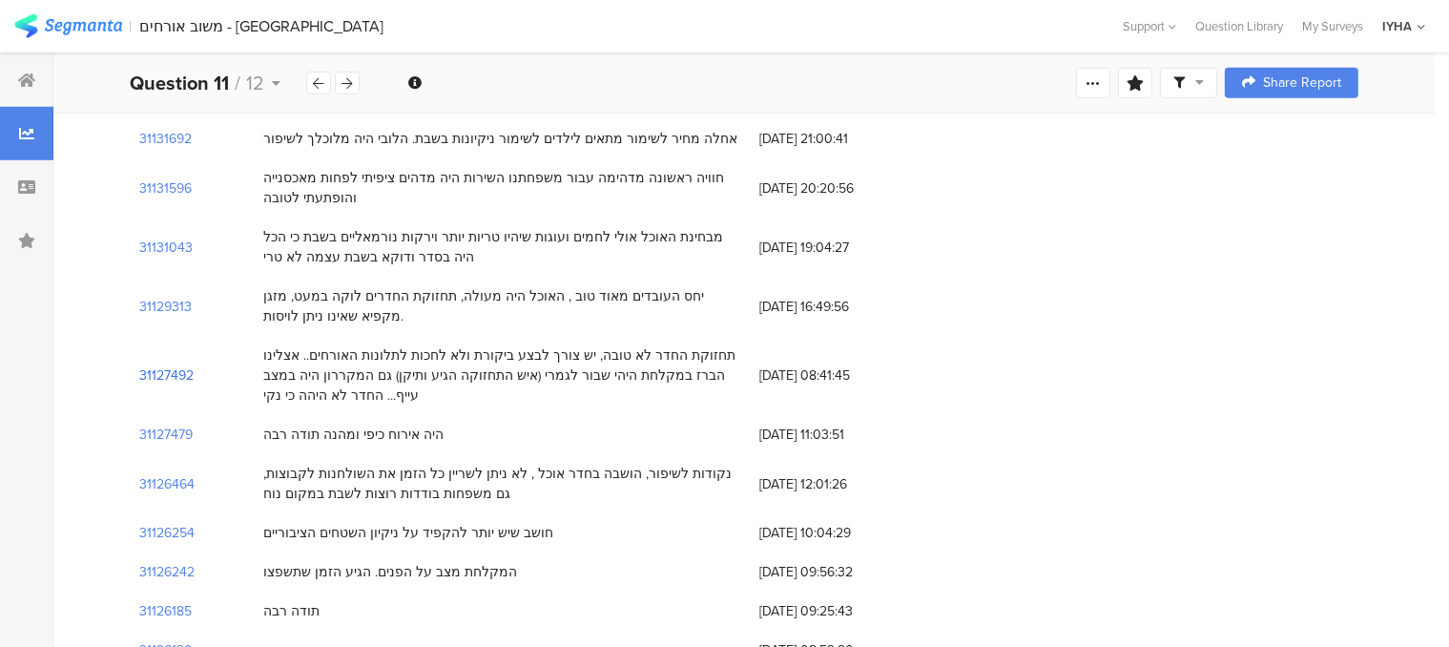
click at [168, 365] on section "31127492" at bounding box center [166, 375] width 54 height 20
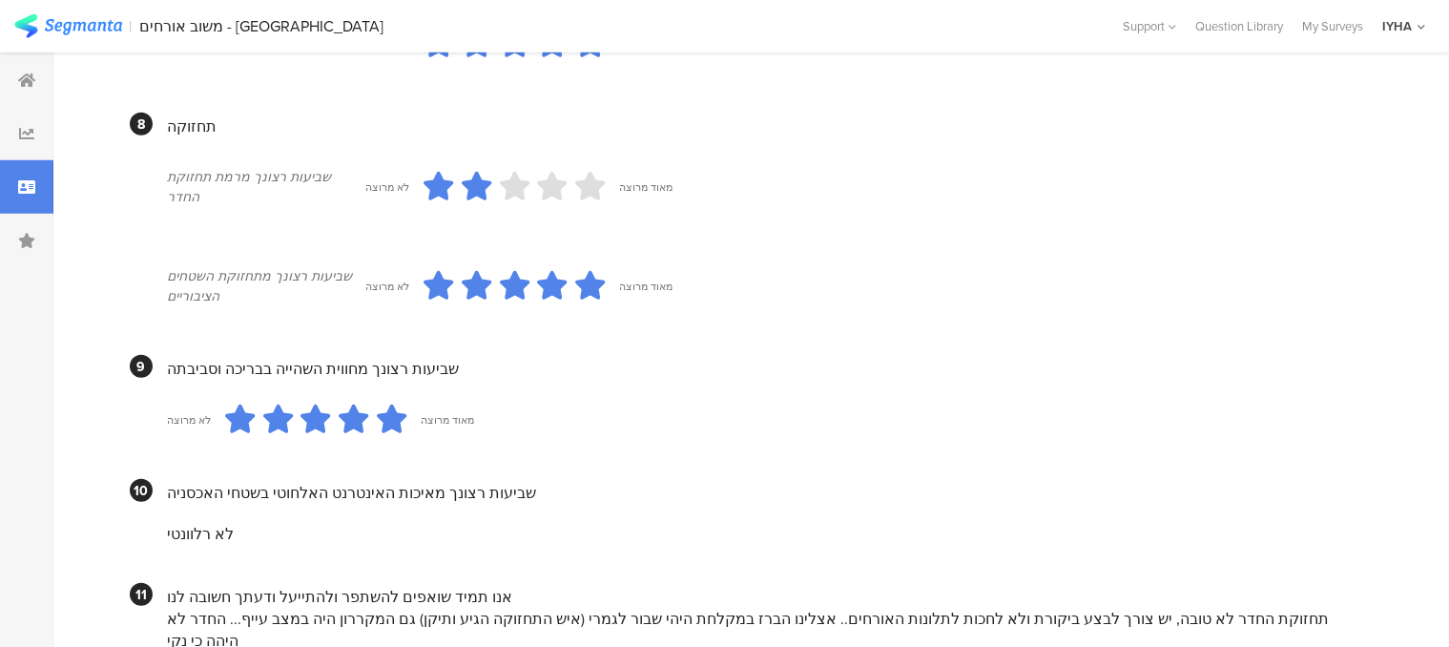
scroll to position [1875, 0]
